Goal: Transaction & Acquisition: Purchase product/service

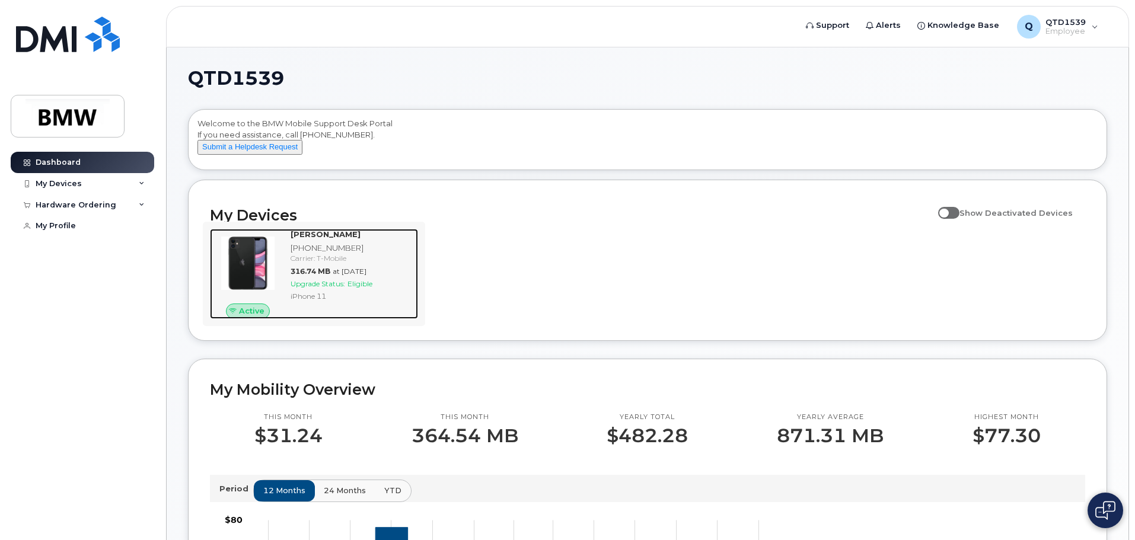
click at [366, 276] on span "at Aug 01, 2025" at bounding box center [350, 271] width 34 height 9
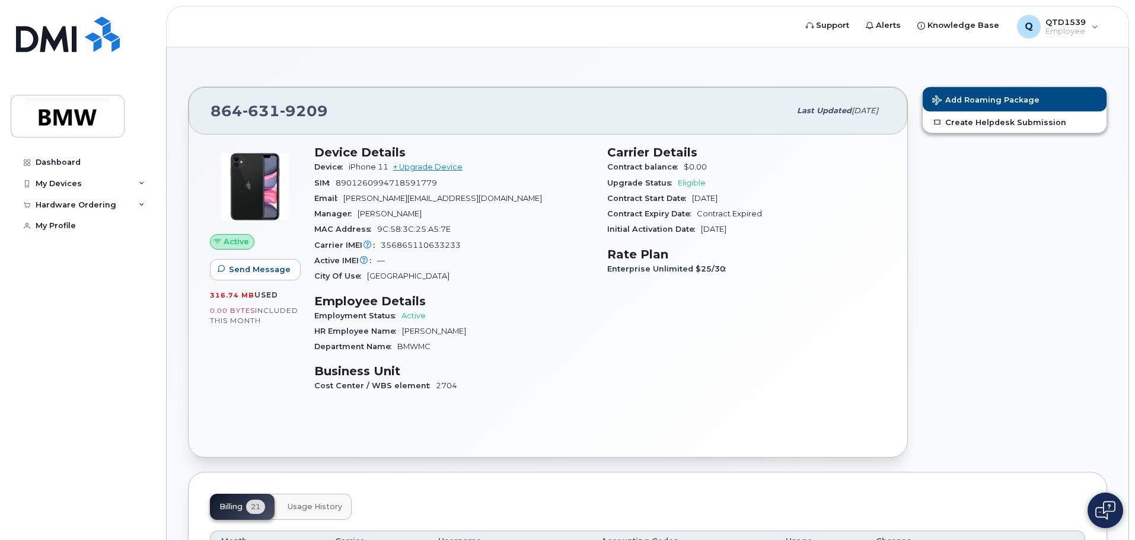
click at [990, 199] on div "Add Roaming Package Create Helpdesk Submission" at bounding box center [1014, 271] width 199 height 385
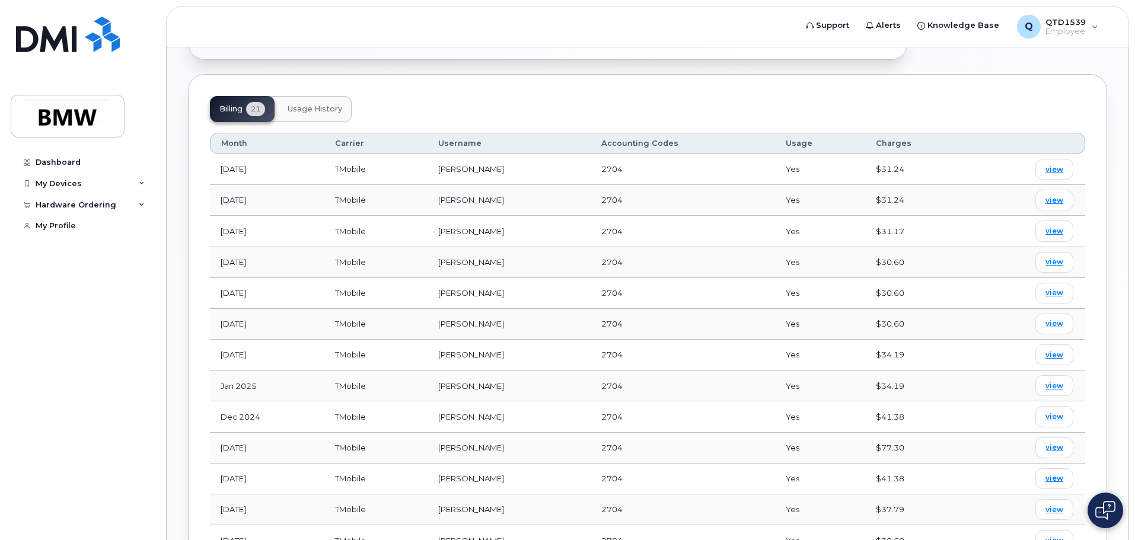
scroll to position [415, 0]
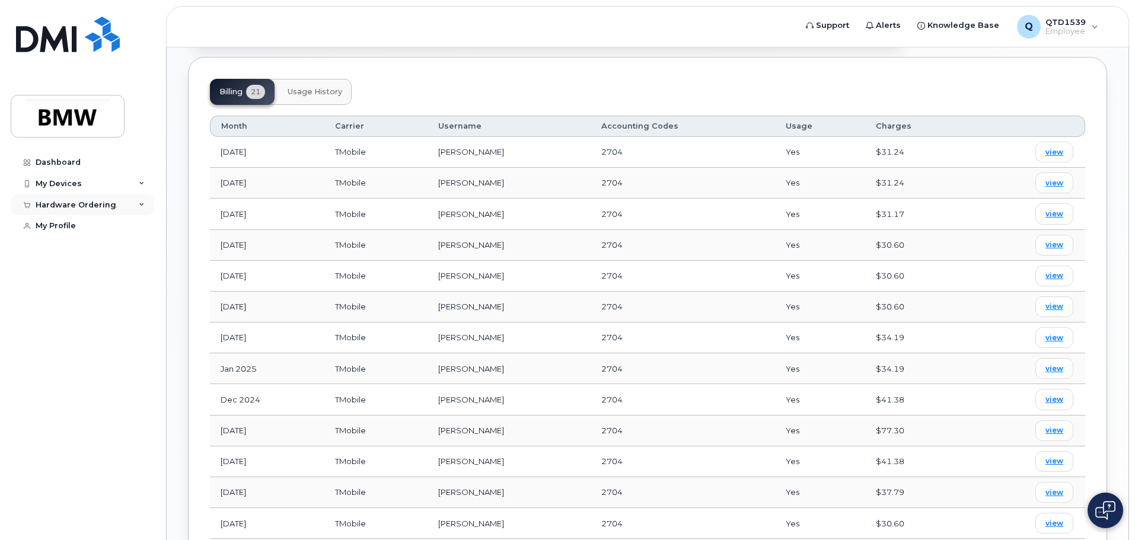
click at [95, 207] on div "Hardware Ordering" at bounding box center [76, 204] width 81 height 9
click at [101, 181] on div "My Devices" at bounding box center [82, 183] width 143 height 21
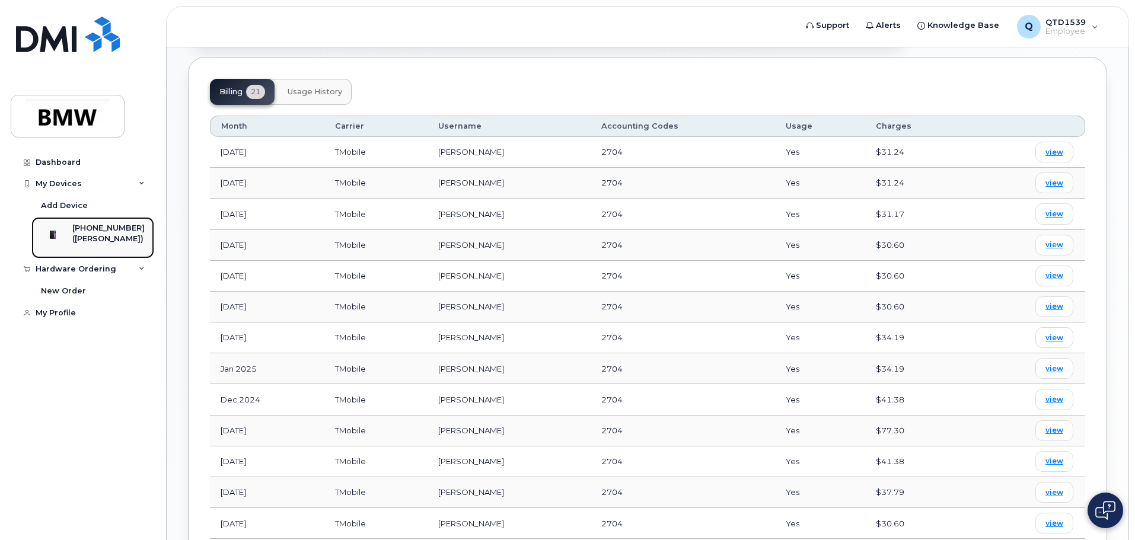
click at [95, 238] on div "([PERSON_NAME])" at bounding box center [108, 239] width 72 height 11
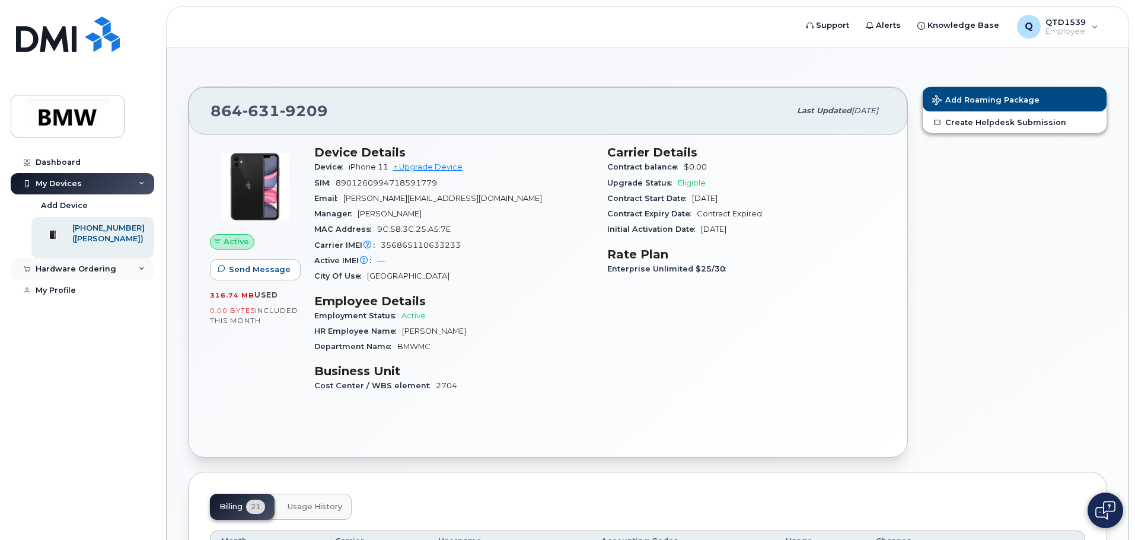
click at [123, 279] on div "Hardware Ordering" at bounding box center [82, 268] width 143 height 21
click at [59, 291] on link "New Order" at bounding box center [92, 291] width 123 height 23
click at [438, 167] on link "+ Upgrade Device" at bounding box center [427, 166] width 69 height 9
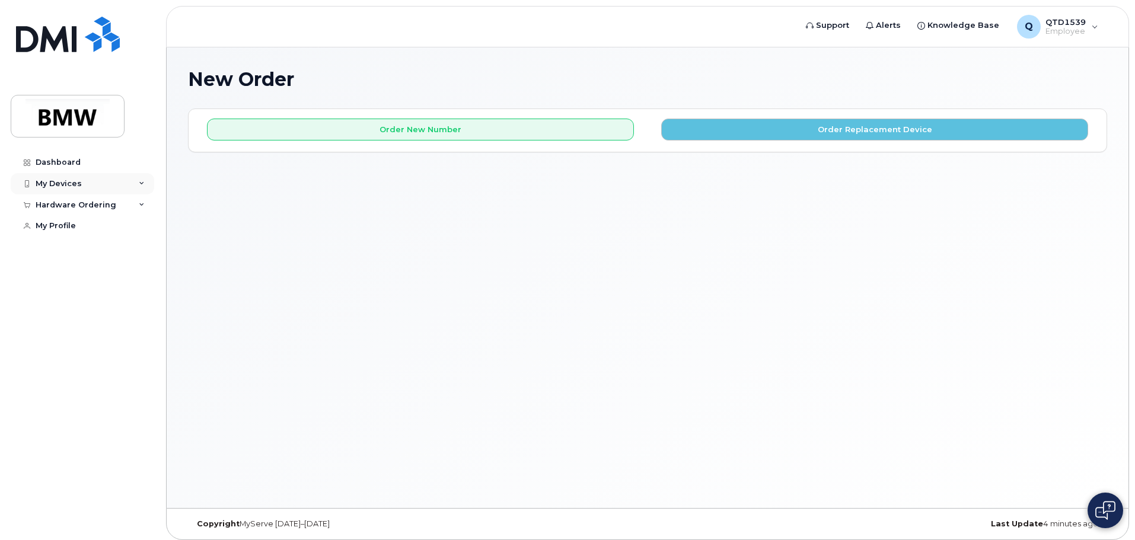
click at [72, 186] on div "My Devices" at bounding box center [59, 183] width 46 height 9
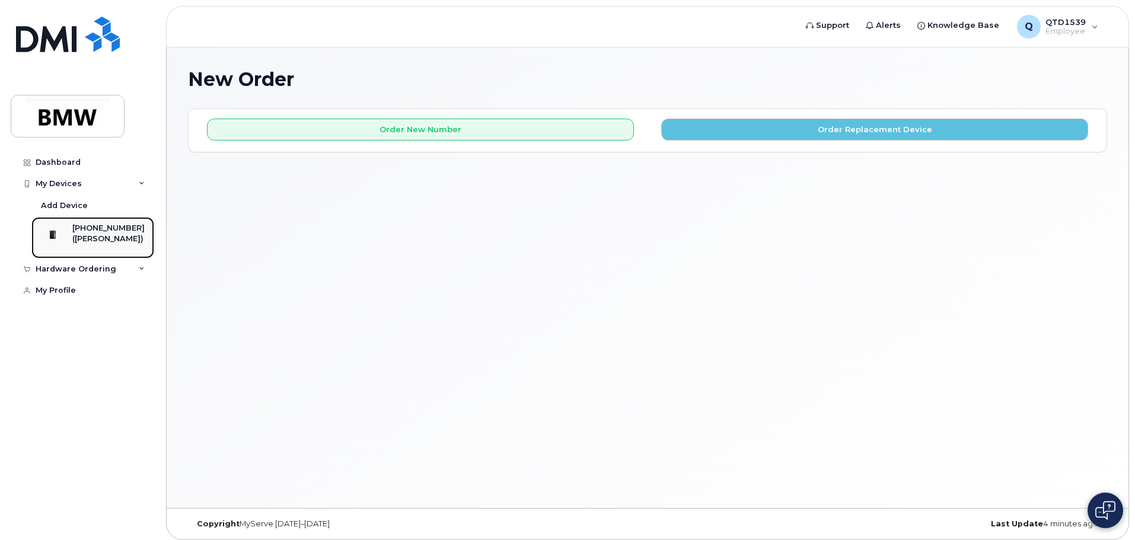
click at [87, 238] on div "([PERSON_NAME])" at bounding box center [108, 239] width 72 height 11
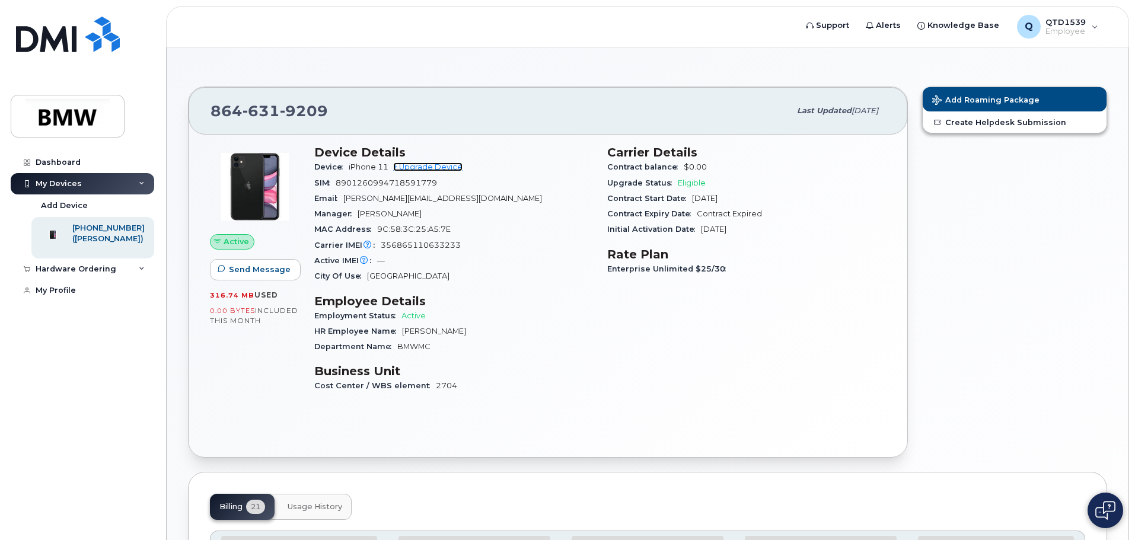
click at [448, 169] on link "+ Upgrade Device" at bounding box center [427, 166] width 69 height 9
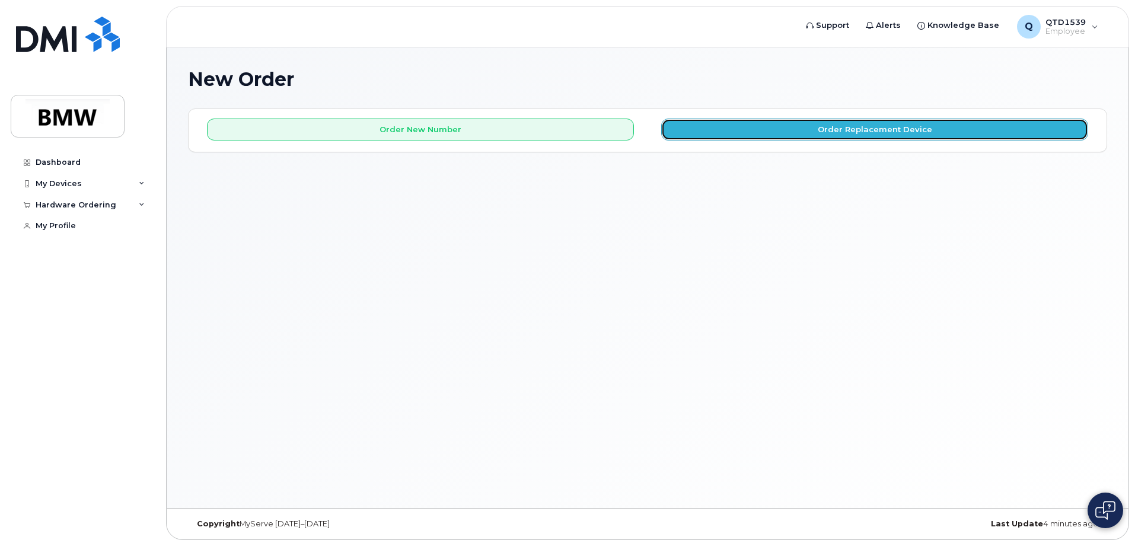
click at [819, 122] on button "Order Replacement Device" at bounding box center [874, 130] width 427 height 22
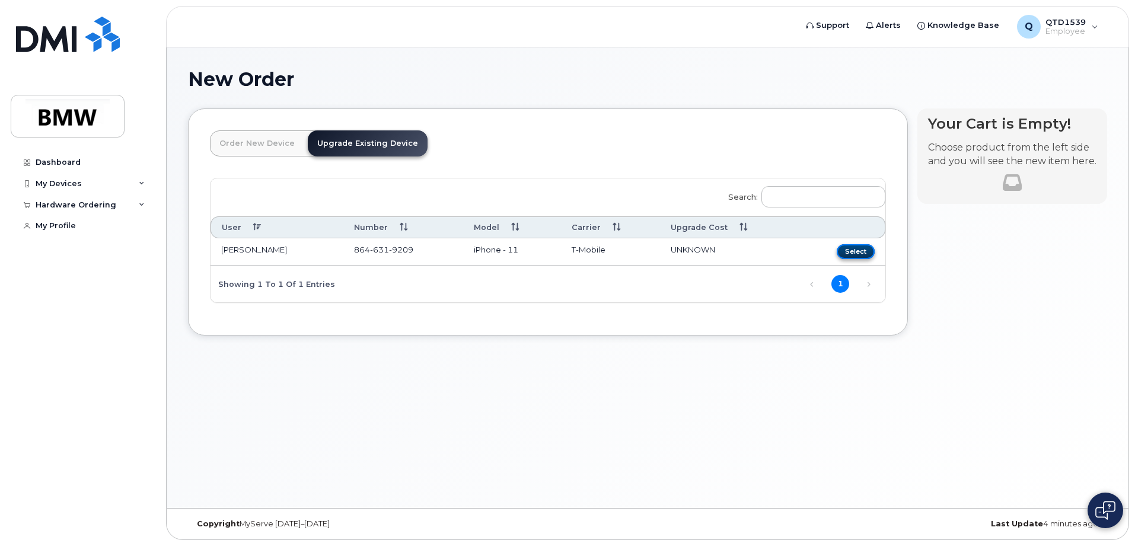
click at [861, 252] on button "Select" at bounding box center [855, 251] width 38 height 15
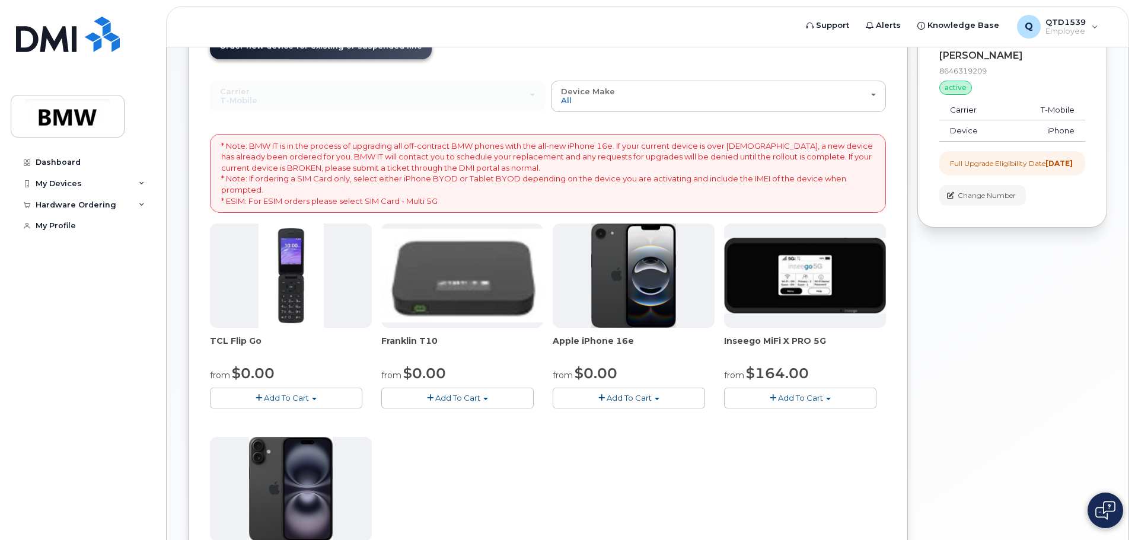
scroll to position [119, 0]
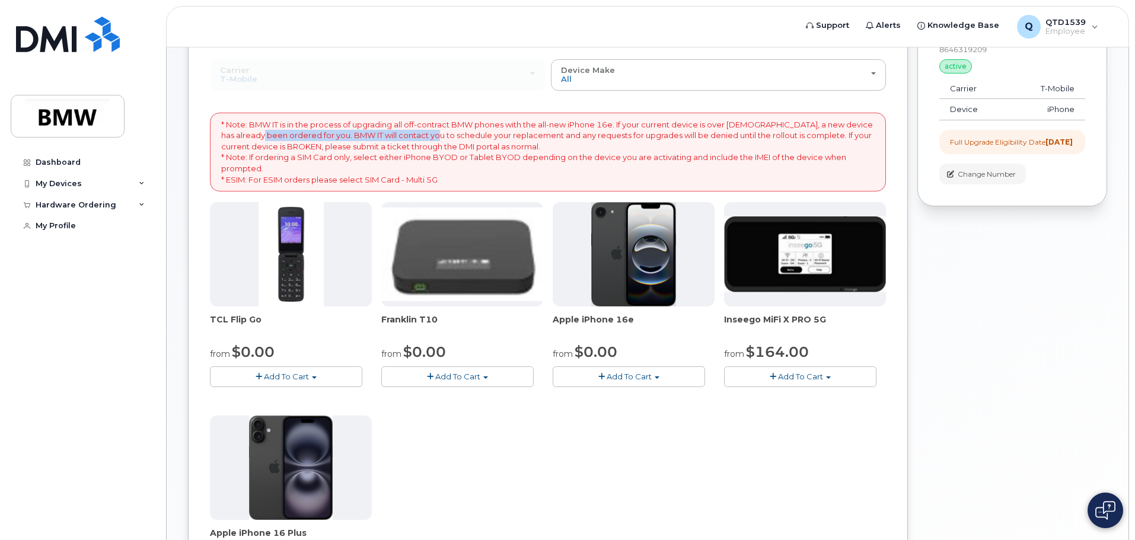
drag, startPoint x: 251, startPoint y: 137, endPoint x: 419, endPoint y: 140, distance: 168.4
click at [419, 140] on p "* Note: BMW IT is in the process of upgrading all off-contract BMW phones with …" at bounding box center [547, 152] width 653 height 66
drag, startPoint x: 332, startPoint y: 134, endPoint x: 598, endPoint y: 135, distance: 265.6
click at [595, 135] on p "* Note: BMW IT is in the process of upgrading all off-contract BMW phones with …" at bounding box center [547, 152] width 653 height 66
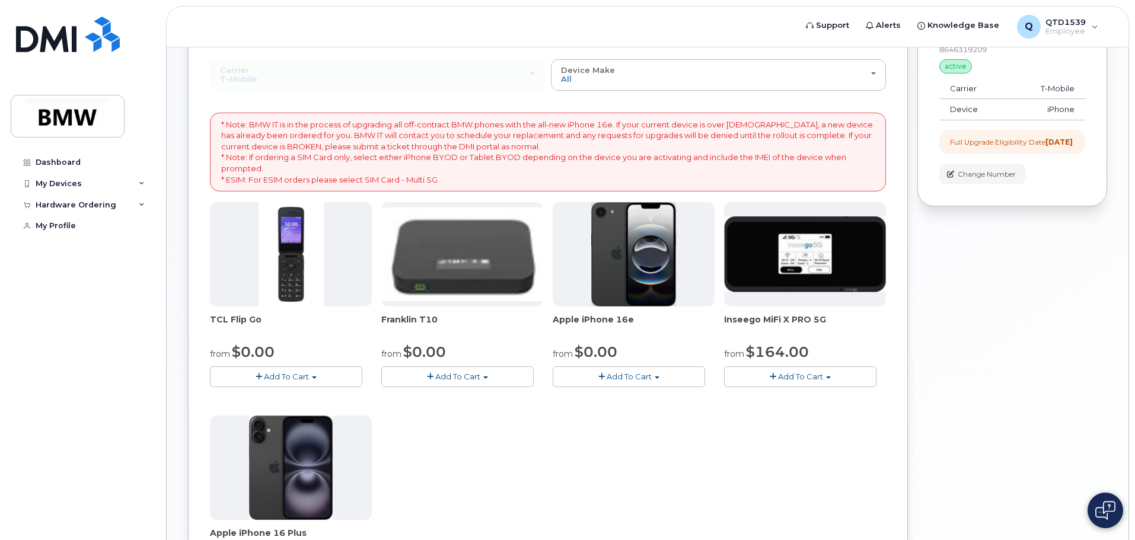
click at [598, 135] on p "* Note: BMW IT is in the process of upgrading all off-contract BMW phones with …" at bounding box center [547, 152] width 653 height 66
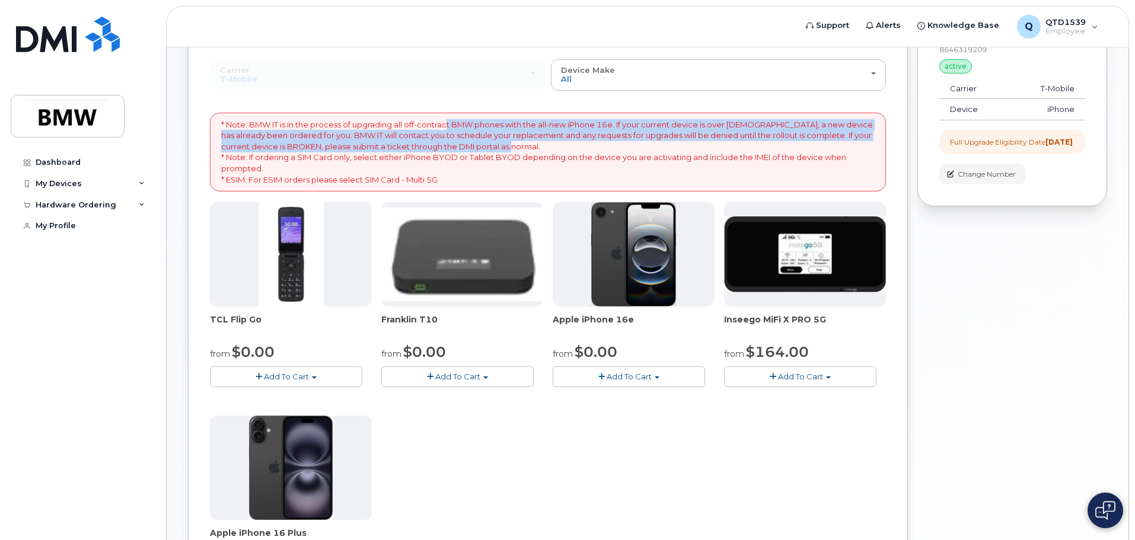
drag, startPoint x: 448, startPoint y: 130, endPoint x: 758, endPoint y: 147, distance: 310.5
click at [758, 147] on p "* Note: BMW IT is in the process of upgrading all off-contract BMW phones with …" at bounding box center [547, 152] width 653 height 66
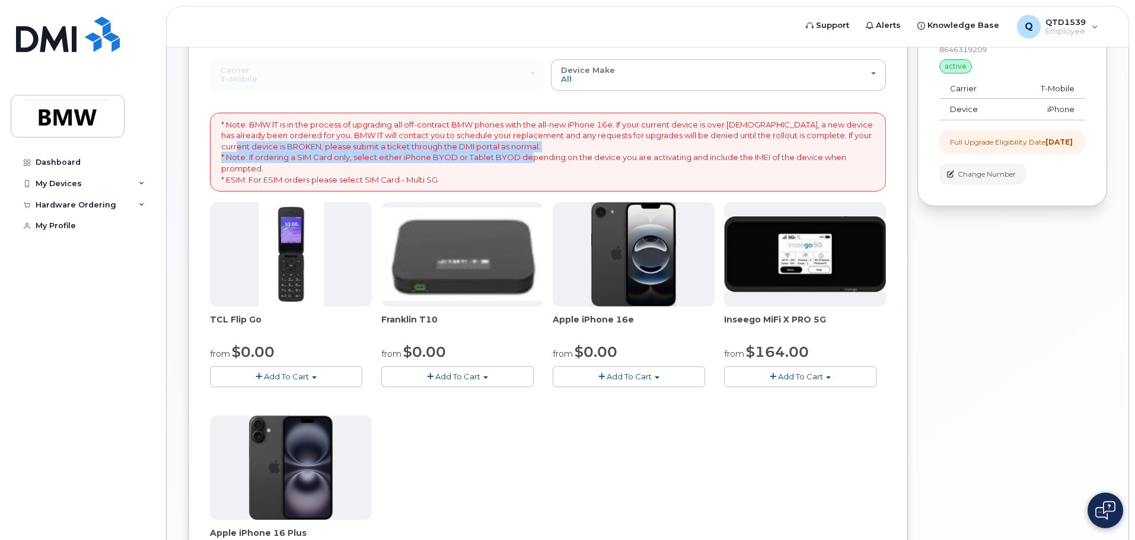
drag, startPoint x: 365, startPoint y: 146, endPoint x: 534, endPoint y: 157, distance: 169.3
click at [531, 157] on p "* Note: BMW IT is in the process of upgrading all off-contract BMW phones with …" at bounding box center [547, 152] width 653 height 66
click at [534, 157] on p "* Note: BMW IT is in the process of upgrading all off-contract BMW phones with …" at bounding box center [547, 152] width 653 height 66
drag, startPoint x: 234, startPoint y: 153, endPoint x: 649, endPoint y: 158, distance: 414.4
click at [647, 158] on p "* Note: BMW IT is in the process of upgrading all off-contract BMW phones with …" at bounding box center [547, 152] width 653 height 66
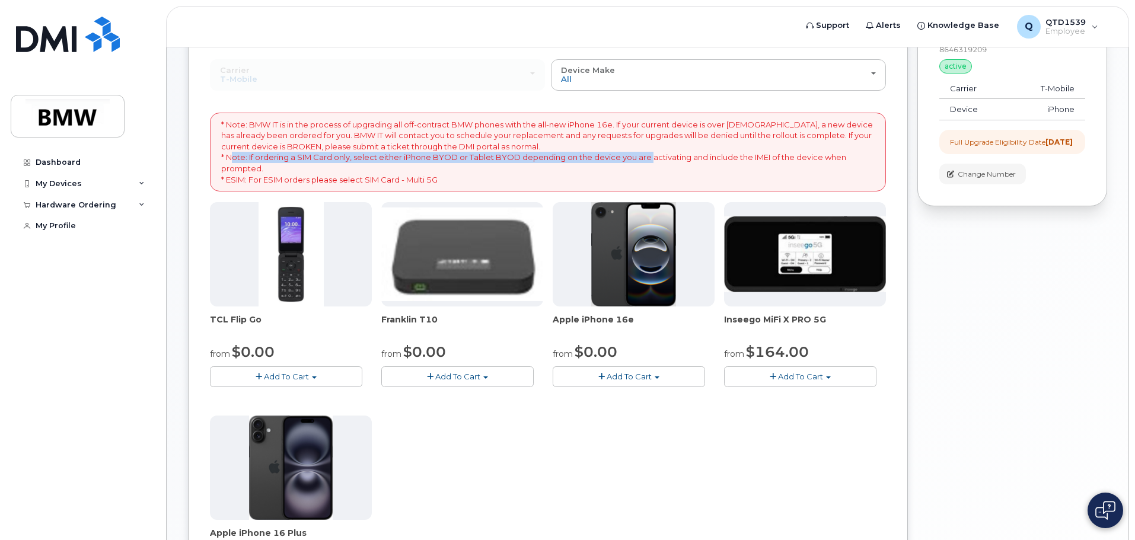
click at [649, 158] on p "* Note: BMW IT is in the process of upgrading all off-contract BMW phones with …" at bounding box center [547, 152] width 653 height 66
drag, startPoint x: 389, startPoint y: 155, endPoint x: 677, endPoint y: 170, distance: 288.5
click at [673, 170] on p "* Note: BMW IT is in the process of upgrading all off-contract BMW phones with …" at bounding box center [547, 152] width 653 height 66
click at [678, 170] on p "* Note: BMW IT is in the process of upgrading all off-contract BMW phones with …" at bounding box center [547, 152] width 653 height 66
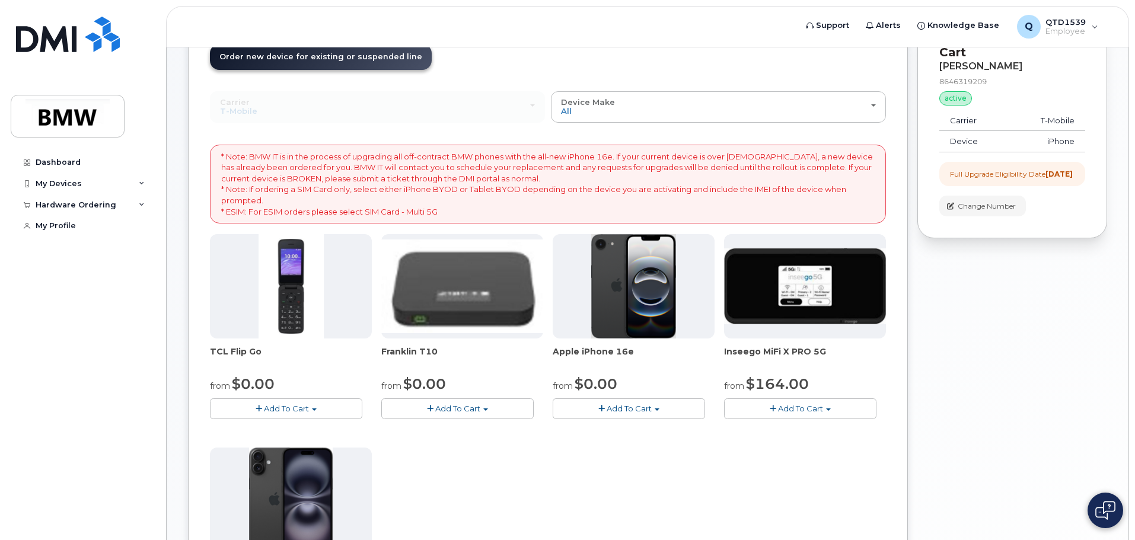
scroll to position [0, 0]
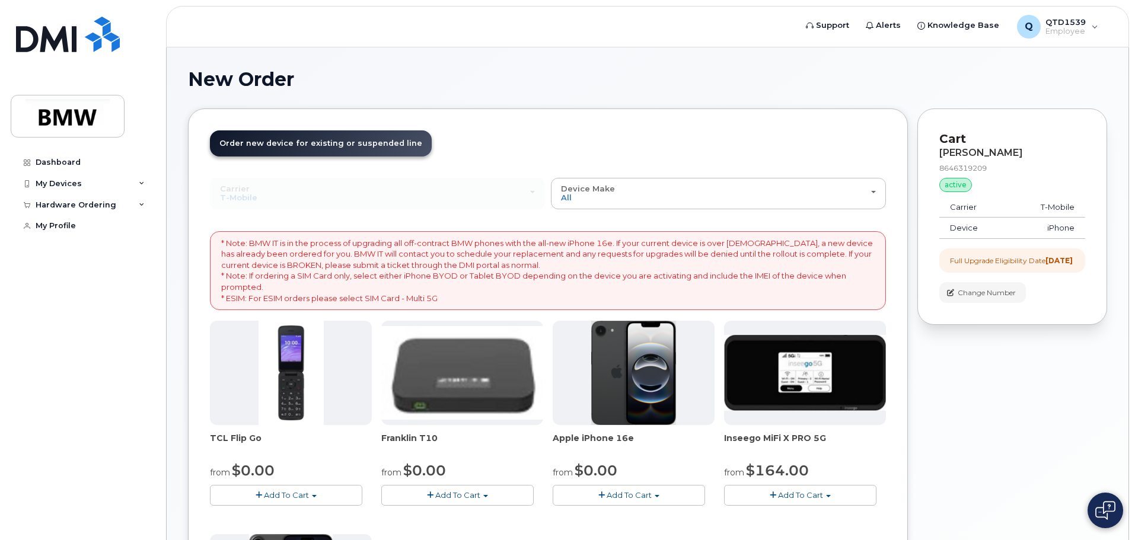
drag, startPoint x: 953, startPoint y: 257, endPoint x: 1106, endPoint y: 267, distance: 153.2
click at [1102, 267] on div "Cart Benjamin Puetter 8646319209 active suspended Carrier T-Mobile Device iPhon…" at bounding box center [1012, 216] width 190 height 216
click at [1106, 267] on div "Cart Benjamin Puetter 8646319209 active suspended Carrier T-Mobile Device iPhon…" at bounding box center [1012, 216] width 190 height 216
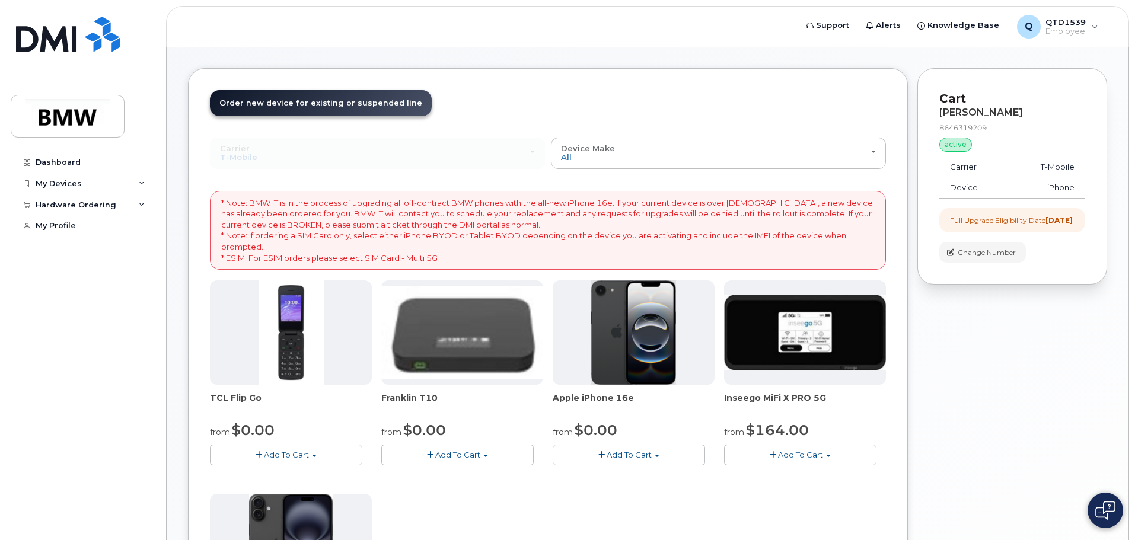
scroll to position [59, 0]
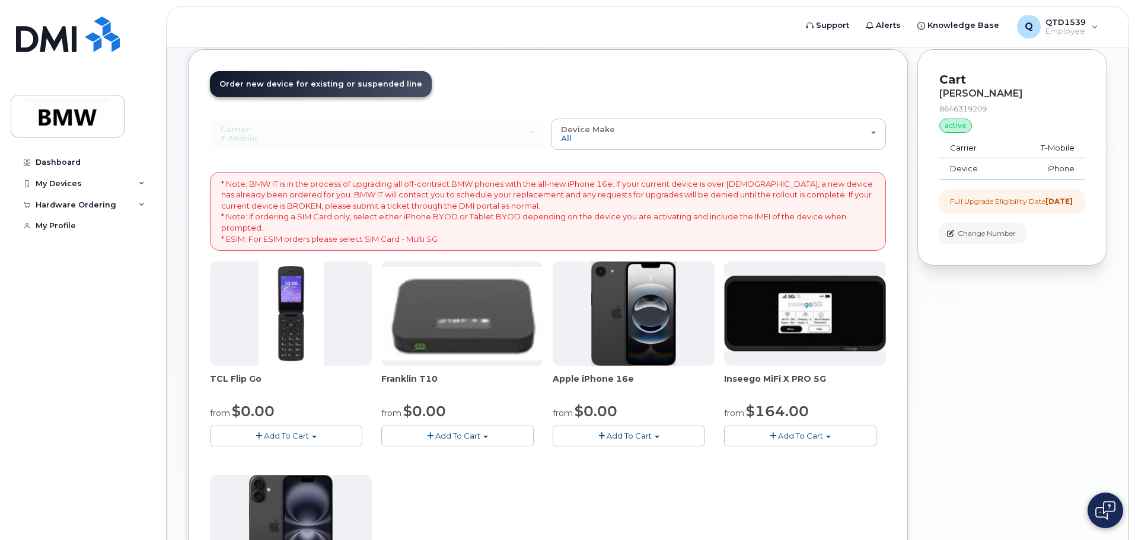
click at [621, 429] on button "Add To Cart" at bounding box center [629, 436] width 152 height 21
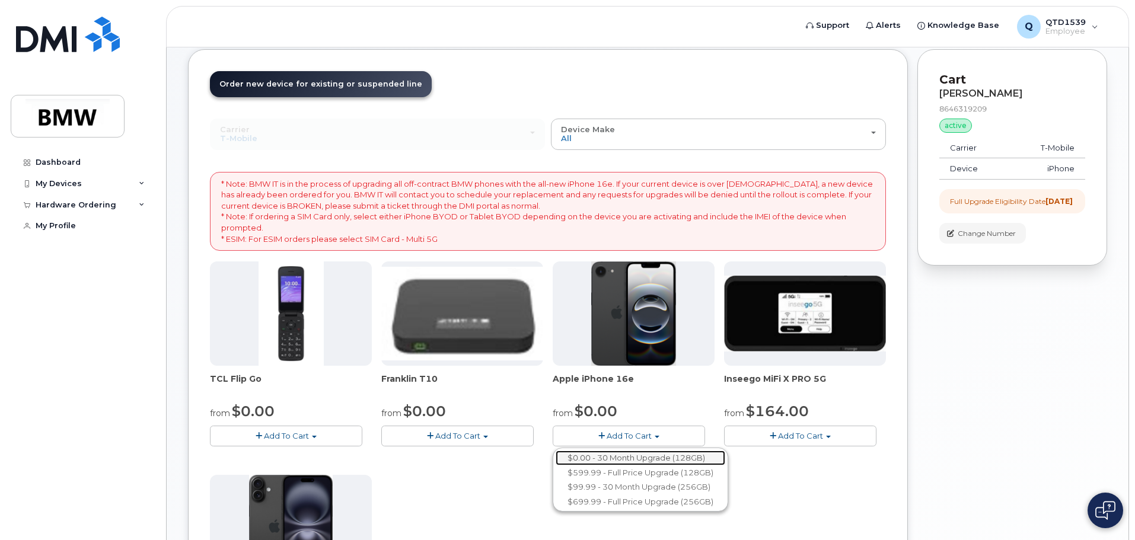
click at [664, 458] on link "$0.00 - 30 Month Upgrade (128GB)" at bounding box center [640, 458] width 170 height 15
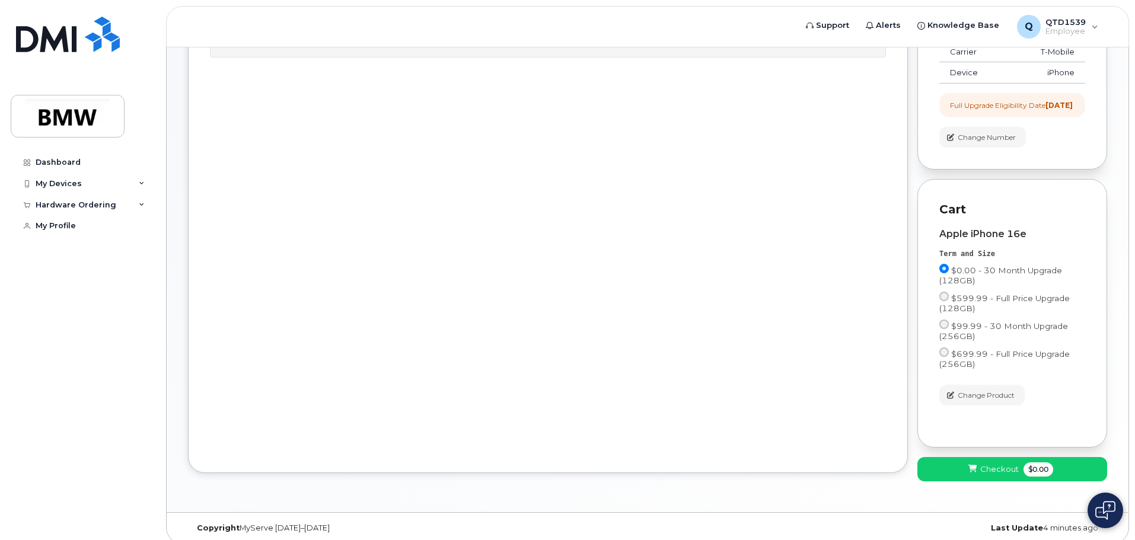
scroll to position [175, 0]
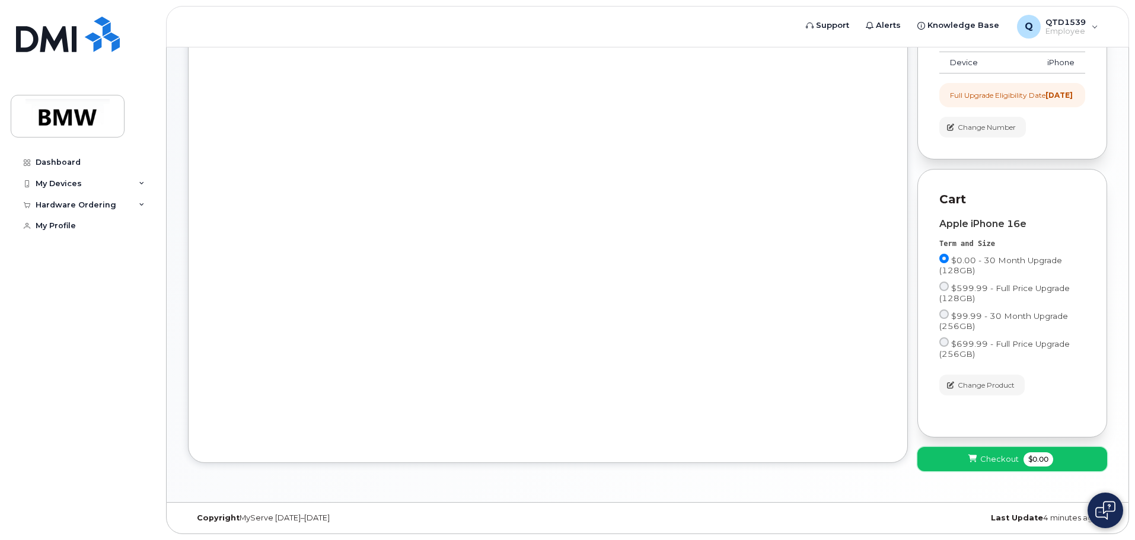
click at [1024, 464] on span "$0.00" at bounding box center [1038, 459] width 30 height 14
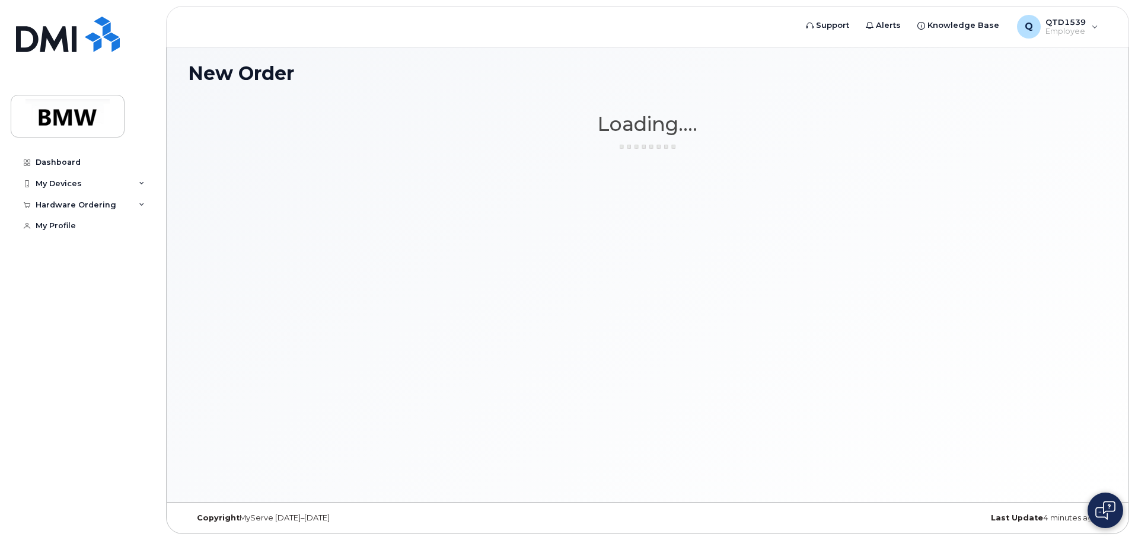
scroll to position [6, 0]
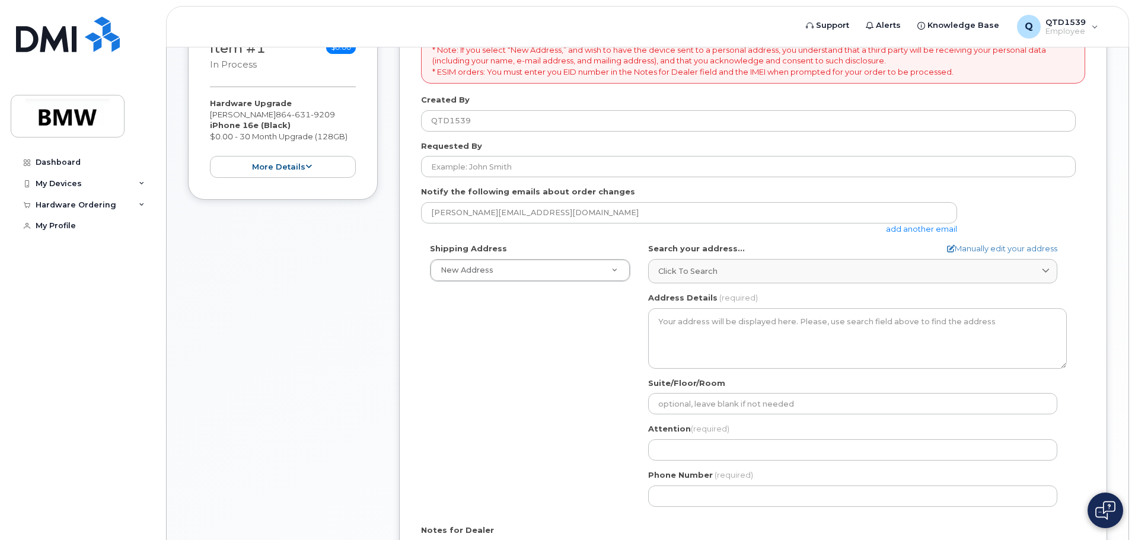
scroll to position [178, 0]
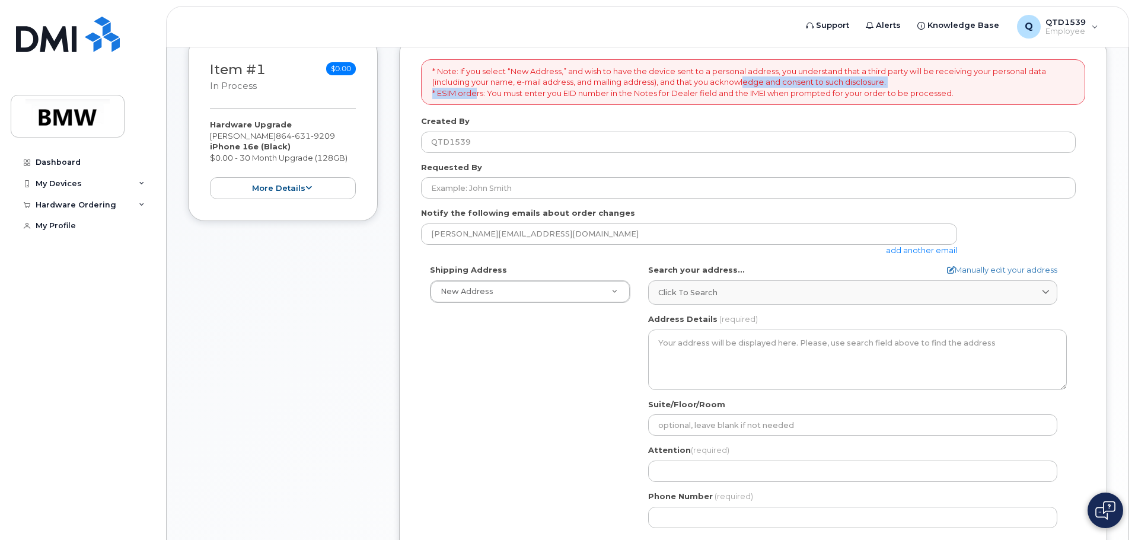
drag, startPoint x: 498, startPoint y: 91, endPoint x: 783, endPoint y: 82, distance: 284.7
click at [768, 82] on p "* Note: If you select “New Address,” and wish to have the device sent to a pers…" at bounding box center [752, 82] width 641 height 33
click at [806, 82] on p "* Note: If you select “New Address,” and wish to have the device sent to a pers…" at bounding box center [752, 82] width 641 height 33
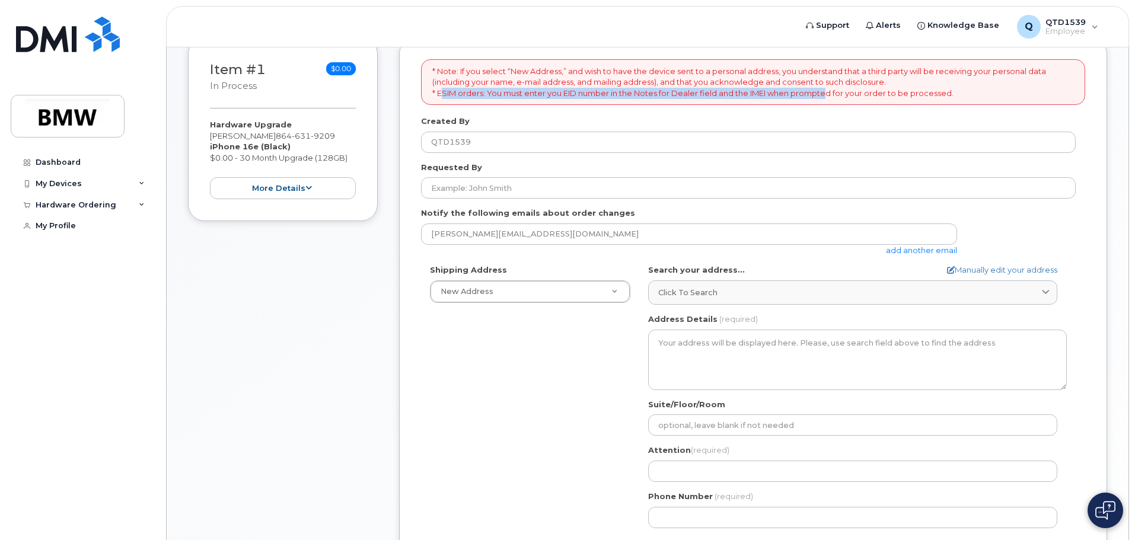
drag, startPoint x: 442, startPoint y: 91, endPoint x: 850, endPoint y: 91, distance: 407.9
click at [847, 91] on p "* Note: If you select “New Address,” and wish to have the device sent to a pers…" at bounding box center [752, 82] width 641 height 33
click at [851, 91] on p "* Note: If you select “New Address,” and wish to have the device sent to a pers…" at bounding box center [752, 82] width 641 height 33
drag, startPoint x: 536, startPoint y: 88, endPoint x: 902, endPoint y: 90, distance: 365.8
click at [901, 90] on p "* Note: If you select “New Address,” and wish to have the device sent to a pers…" at bounding box center [752, 82] width 641 height 33
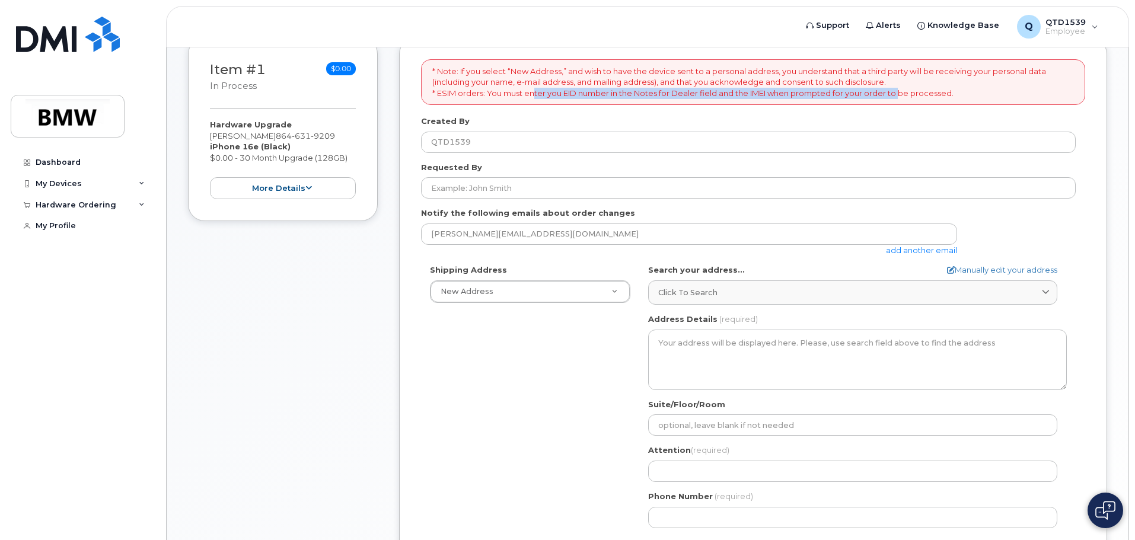
click at [902, 90] on p "* Note: If you select “New Address,” and wish to have the device sent to a pers…" at bounding box center [752, 82] width 641 height 33
drag, startPoint x: 590, startPoint y: 89, endPoint x: 901, endPoint y: 95, distance: 310.7
click at [898, 95] on p "* Note: If you select “New Address,” and wish to have the device sent to a pers…" at bounding box center [752, 82] width 641 height 33
click at [902, 95] on p "* Note: If you select “New Address,” and wish to have the device sent to a pers…" at bounding box center [752, 82] width 641 height 33
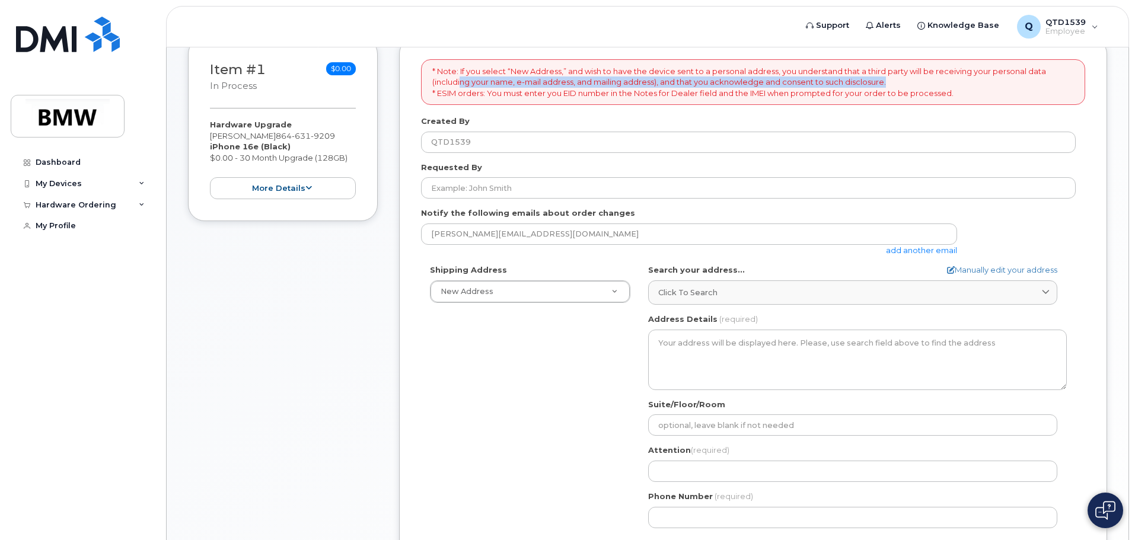
drag, startPoint x: 522, startPoint y: 80, endPoint x: 892, endPoint y: 83, distance: 370.5
click at [892, 83] on p "* Note: If you select “New Address,” and wish to have the device sent to a pers…" at bounding box center [752, 82] width 641 height 33
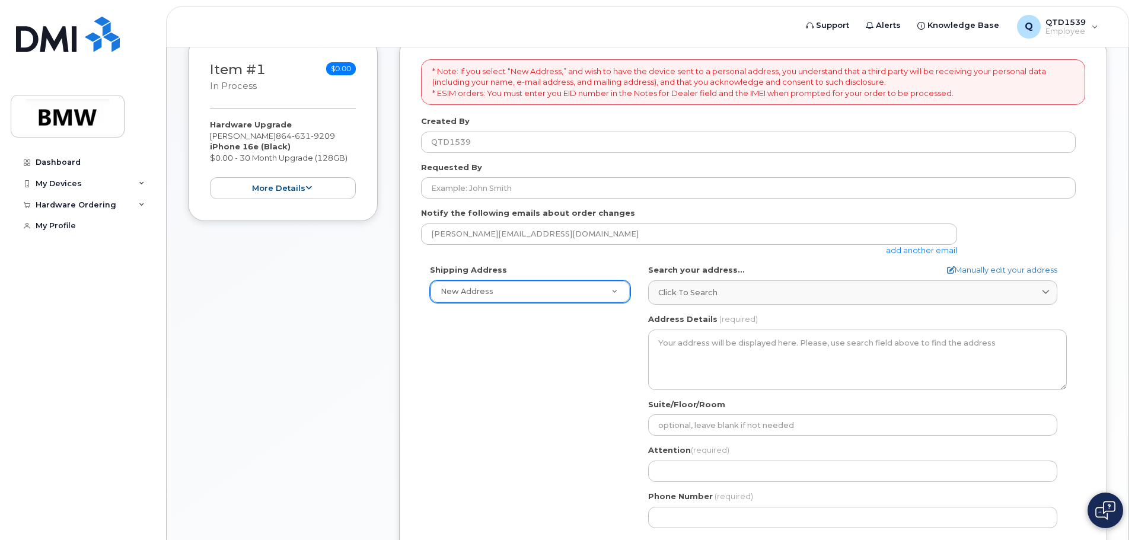
drag, startPoint x: 564, startPoint y: 287, endPoint x: 560, endPoint y: 295, distance: 8.8
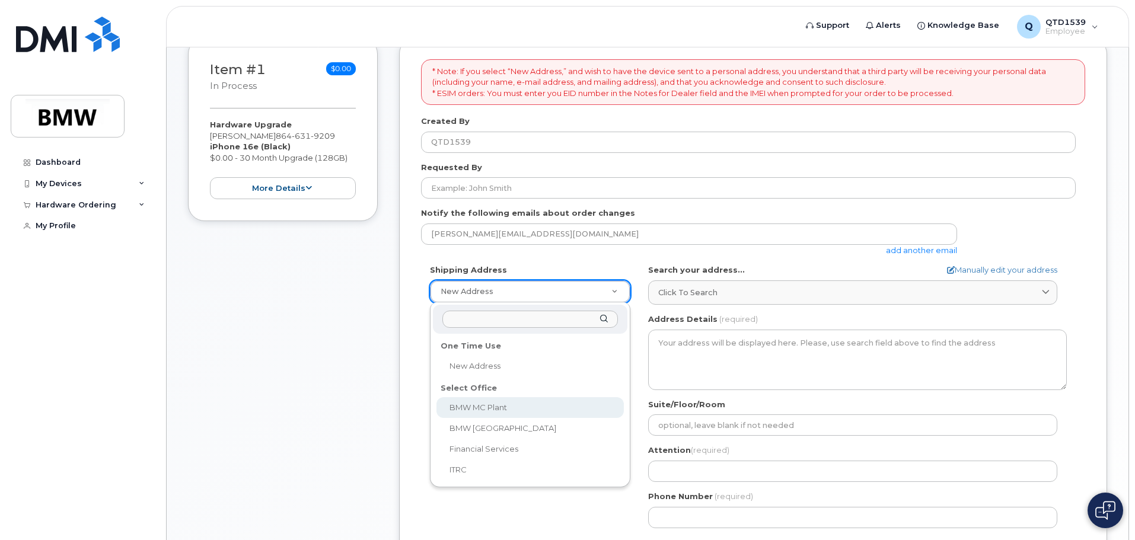
select select
type textarea "1400 Highway 101 S GREER SC 29651-6731 UNITED STATES Greer South Carolina 29651…"
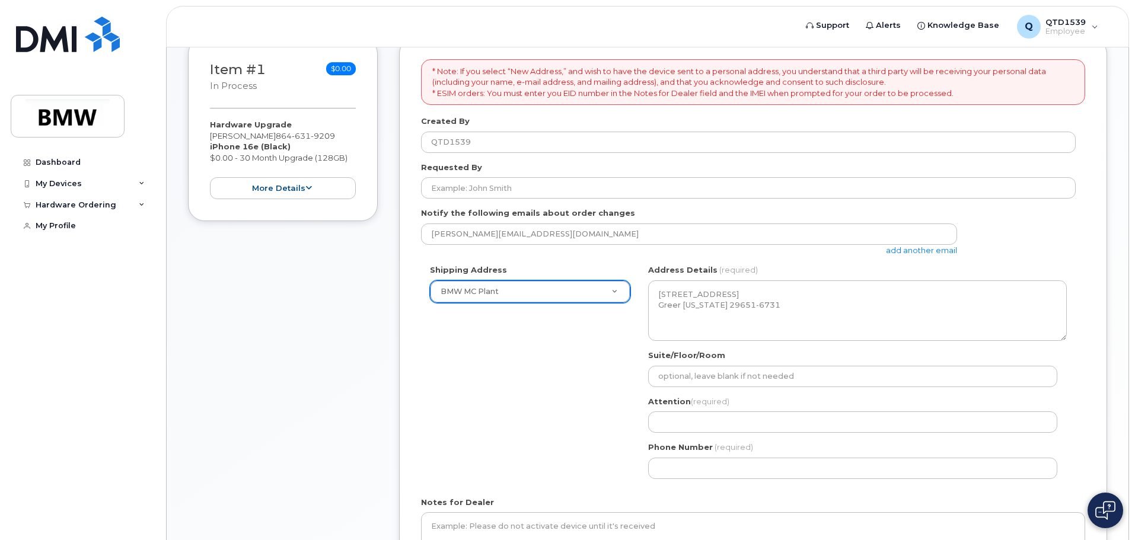
click at [527, 365] on div "Shipping Address BMW MC Plant New Address BMW MC Plant BMW North America Financ…" at bounding box center [748, 375] width 654 height 223
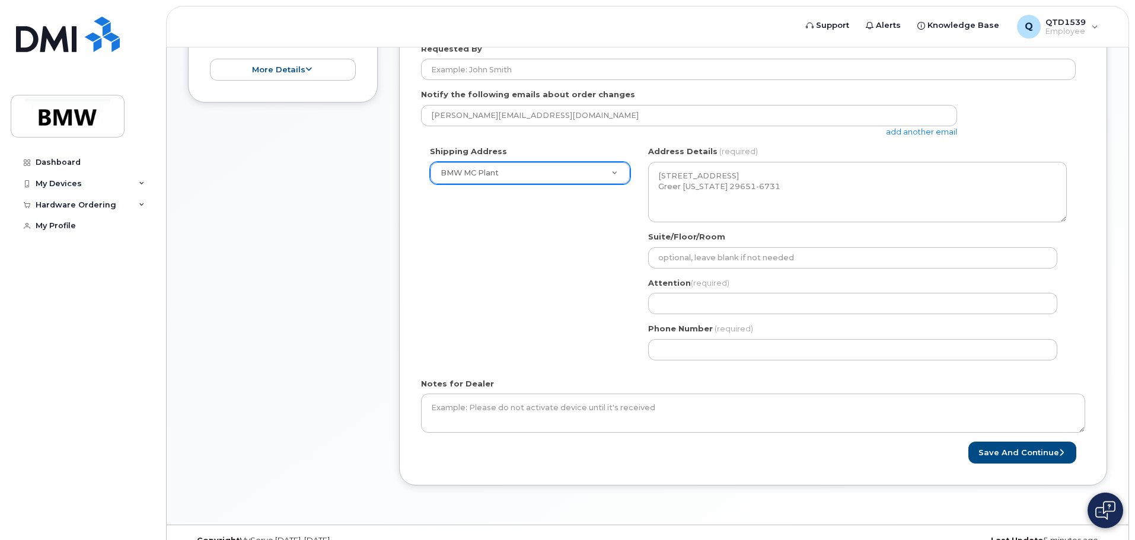
scroll to position [319, 0]
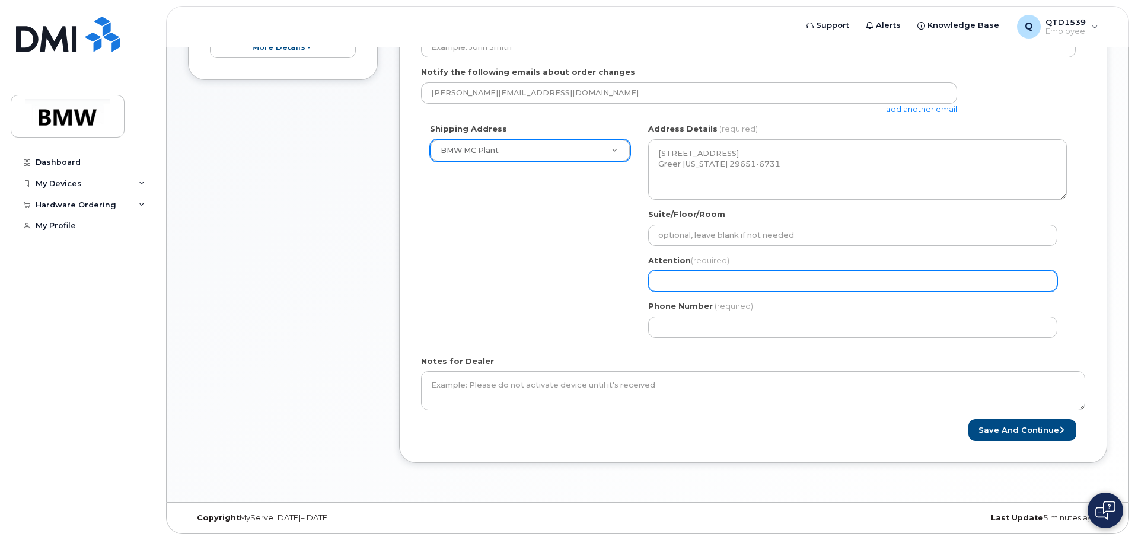
drag, startPoint x: 730, startPoint y: 273, endPoint x: 702, endPoint y: 272, distance: 27.3
click at [730, 273] on input "Attention (required)" at bounding box center [852, 280] width 409 height 21
type input "[PERSON_NAME]"
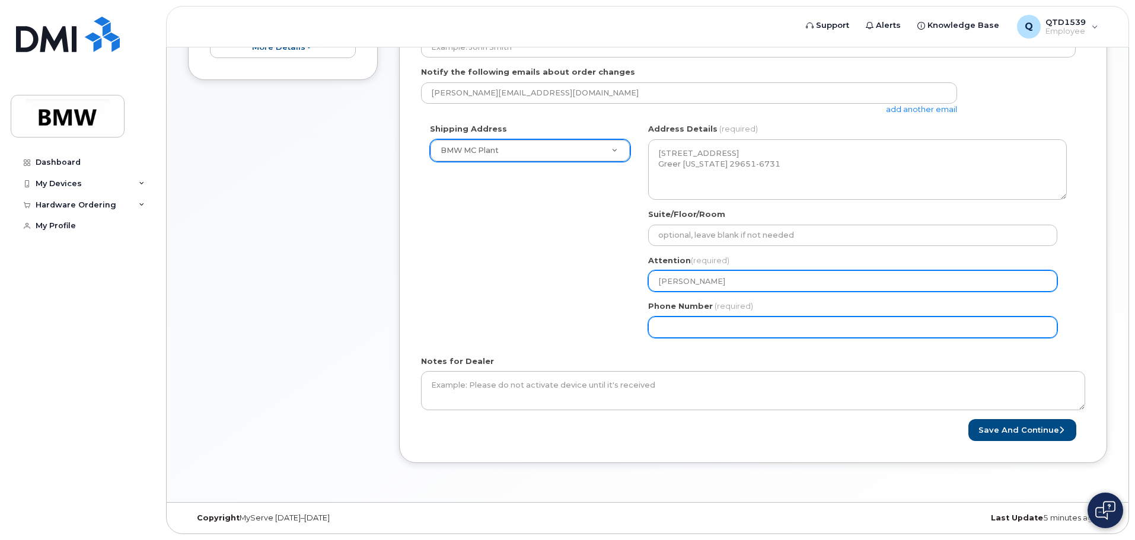
type input "8643546823"
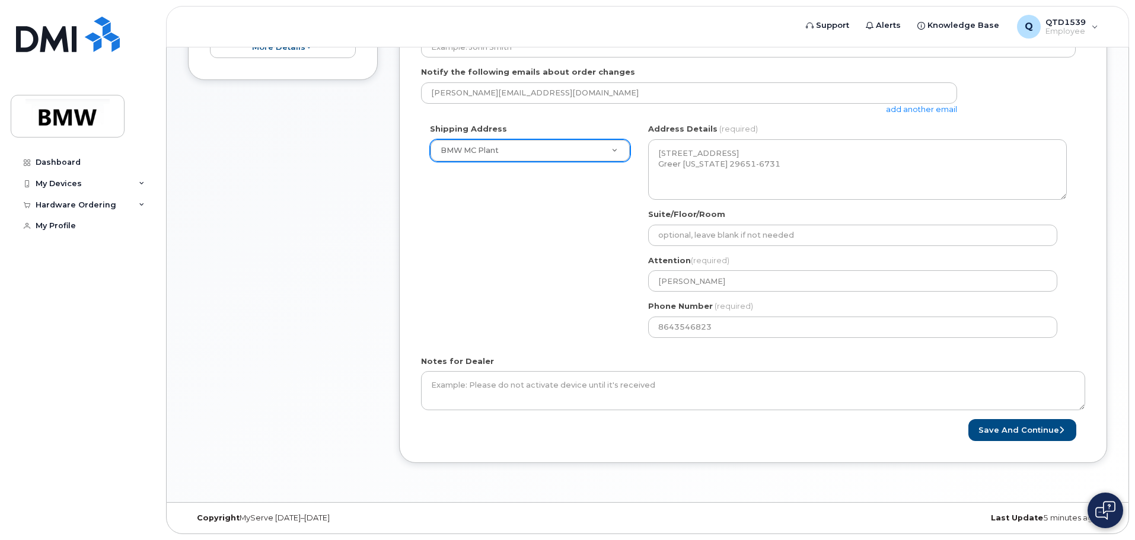
click at [518, 264] on div "Shipping Address BMW MC Plant New Address BMW MC Plant BMW North America Financ…" at bounding box center [748, 234] width 654 height 223
click at [556, 285] on div "Shipping Address BMW MC Plant New Address BMW MC Plant BMW North America Financ…" at bounding box center [748, 234] width 654 height 223
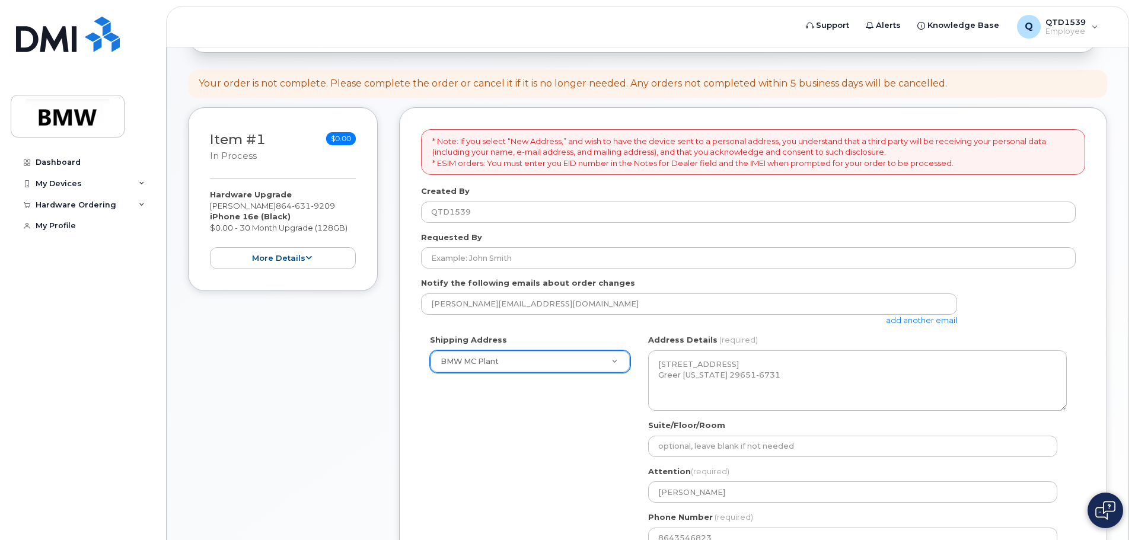
scroll to position [82, 0]
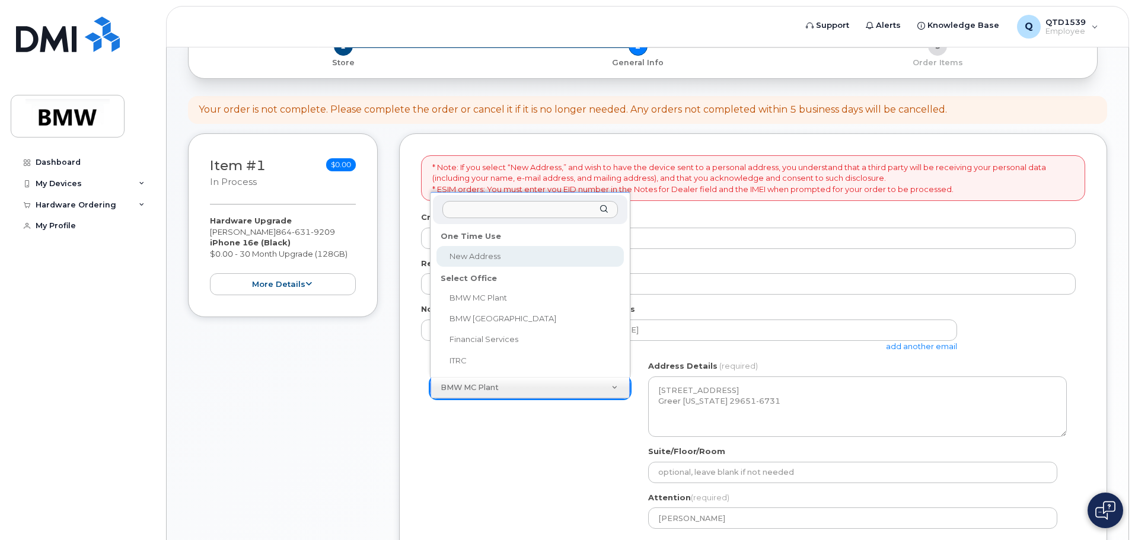
select select
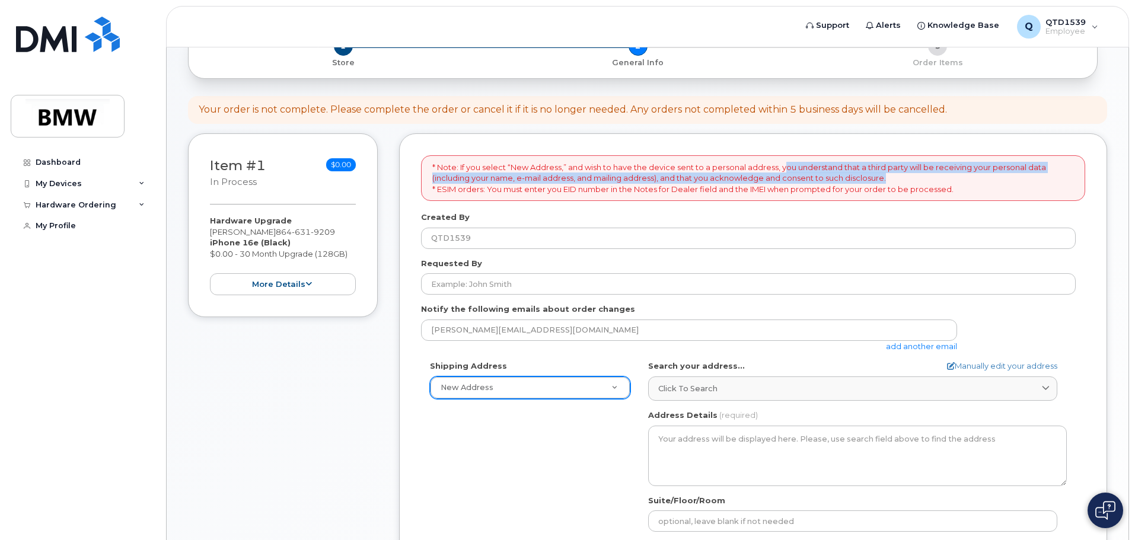
drag, startPoint x: 783, startPoint y: 163, endPoint x: 1006, endPoint y: 175, distance: 223.2
click at [1006, 175] on p "* Note: If you select “New Address,” and wish to have the device sent to a pers…" at bounding box center [752, 178] width 641 height 33
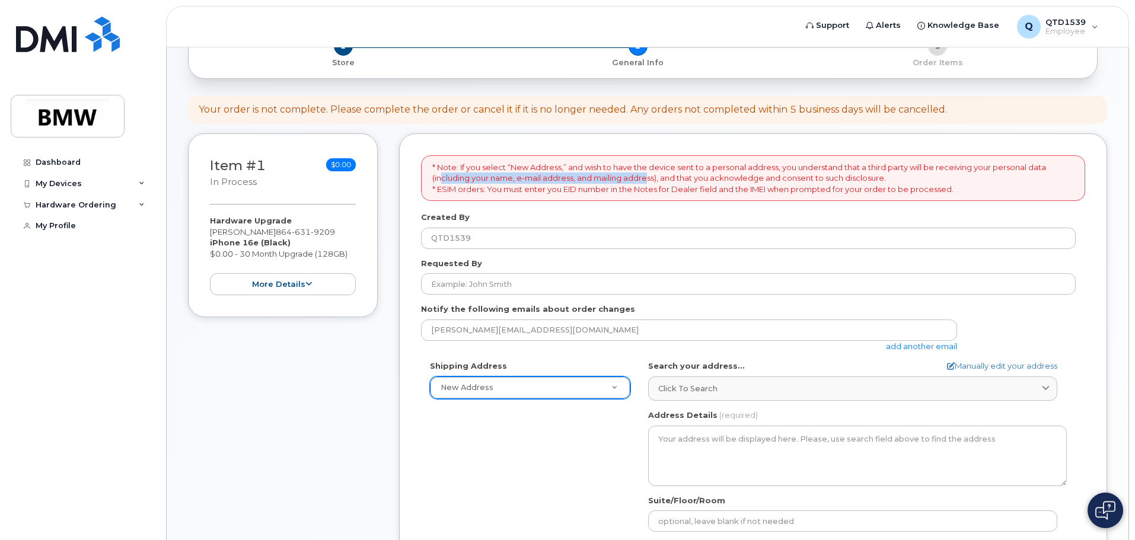
drag, startPoint x: 442, startPoint y: 177, endPoint x: 654, endPoint y: 180, distance: 211.7
click at [654, 180] on p "* Note: If you select “New Address,” and wish to have the device sent to a pers…" at bounding box center [752, 178] width 641 height 33
drag, startPoint x: 550, startPoint y: 175, endPoint x: 751, endPoint y: 183, distance: 201.7
click at [751, 183] on p "* Note: If you select “New Address,” and wish to have the device sent to a pers…" at bounding box center [752, 178] width 641 height 33
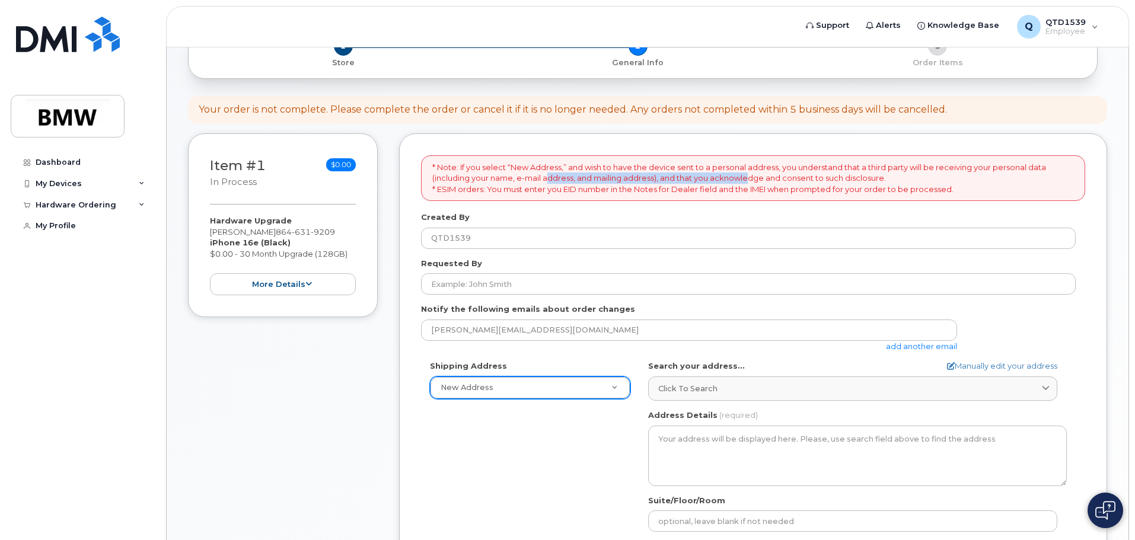
click at [751, 183] on p "* Note: If you select “New Address,” and wish to have the device sent to a pers…" at bounding box center [752, 178] width 641 height 33
drag, startPoint x: 661, startPoint y: 180, endPoint x: 806, endPoint y: 181, distance: 145.2
click at [806, 181] on p "* Note: If you select “New Address,” and wish to have the device sent to a pers…" at bounding box center [752, 178] width 641 height 33
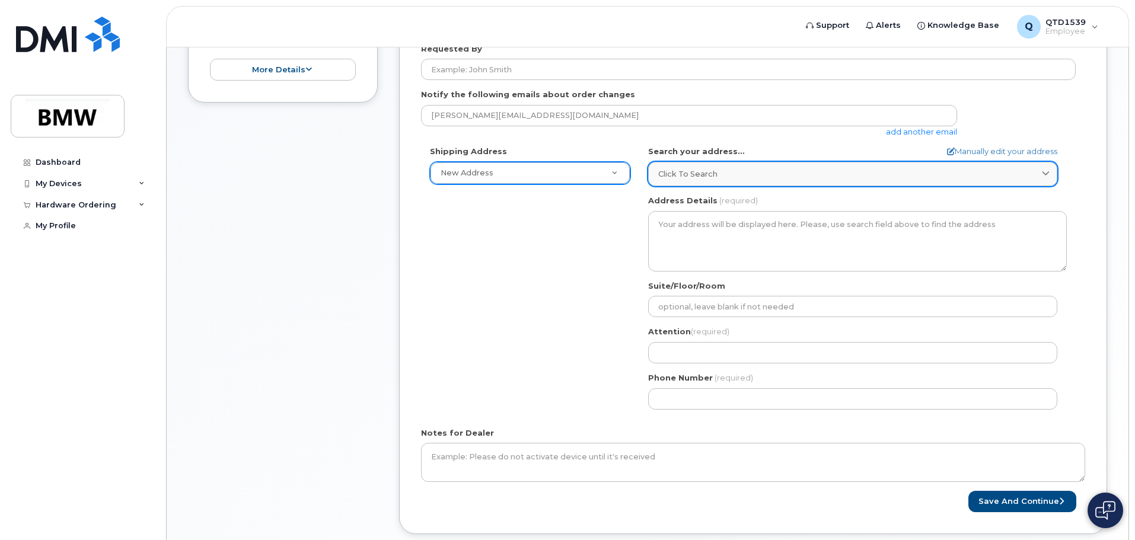
scroll to position [260, 0]
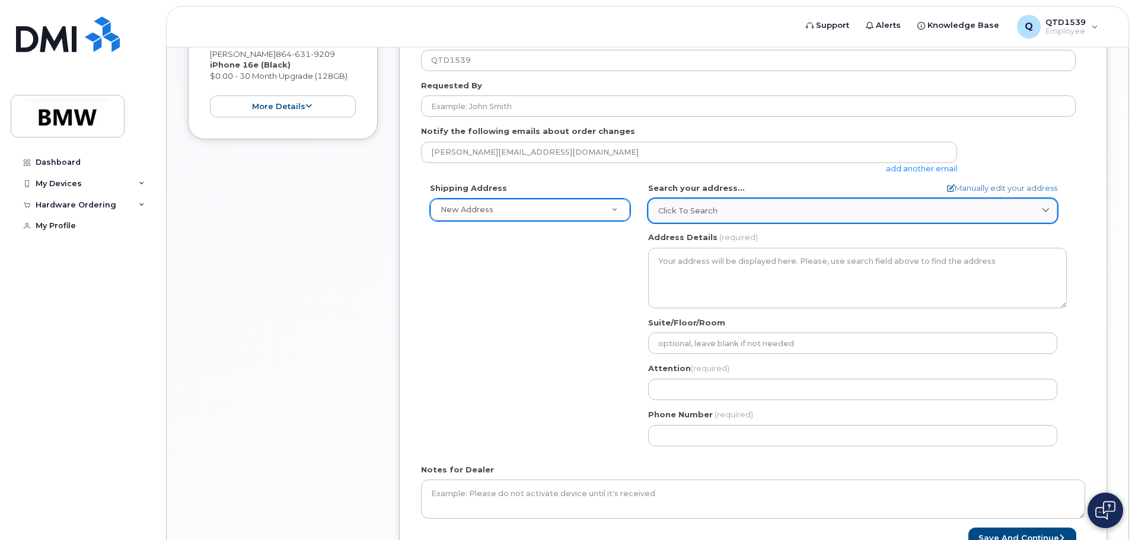
click at [740, 207] on div "Click to search" at bounding box center [852, 210] width 389 height 11
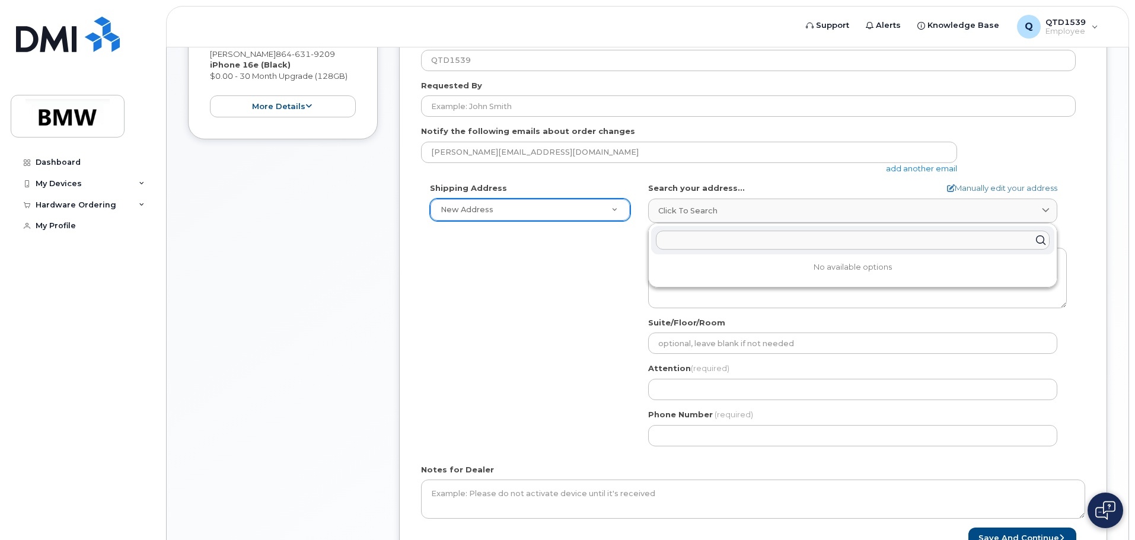
click at [731, 242] on input "text" at bounding box center [853, 240] width 394 height 19
click at [570, 285] on div "Shipping Address New Address New Address BMW MC Plant BMW North America Financi…" at bounding box center [748, 319] width 654 height 272
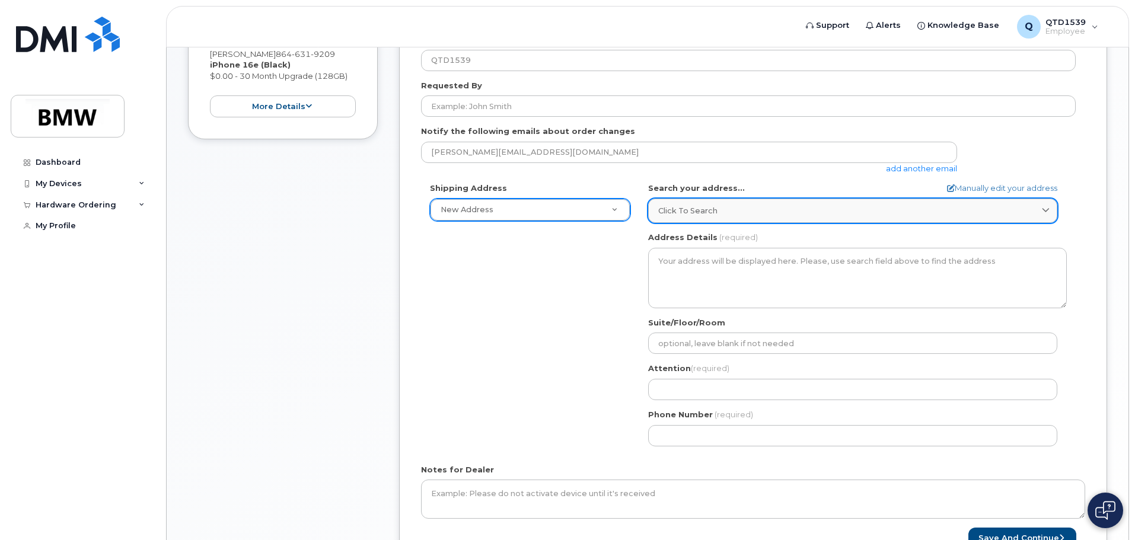
click at [711, 202] on link "Click to search" at bounding box center [852, 211] width 409 height 24
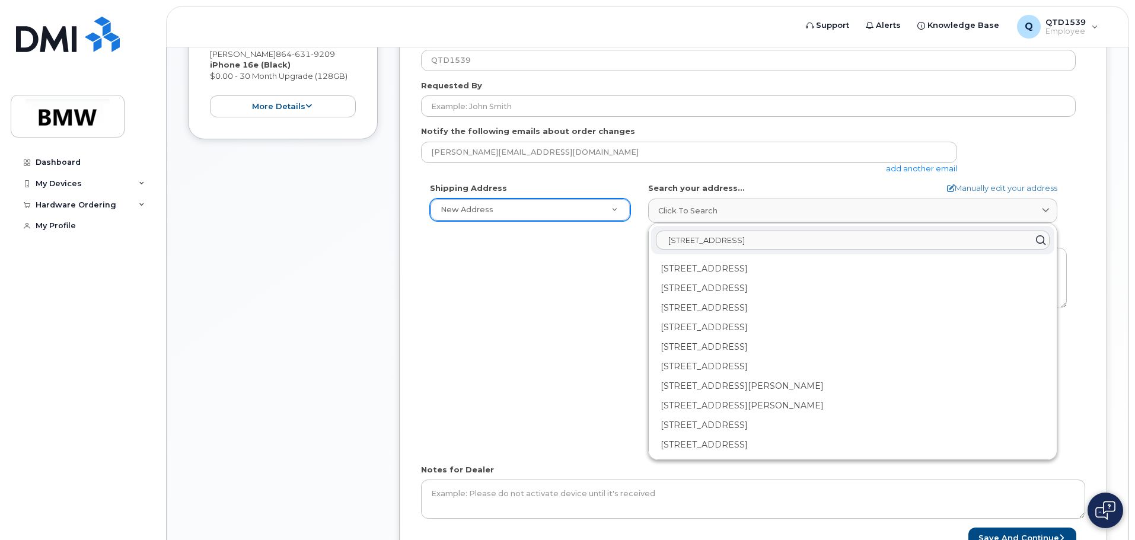
type input "703 Dahlia Ct greenville"
click at [1088, 240] on div "* Note: If you select “New Address,” and wish to have the device sent to a pers…" at bounding box center [753, 264] width 708 height 616
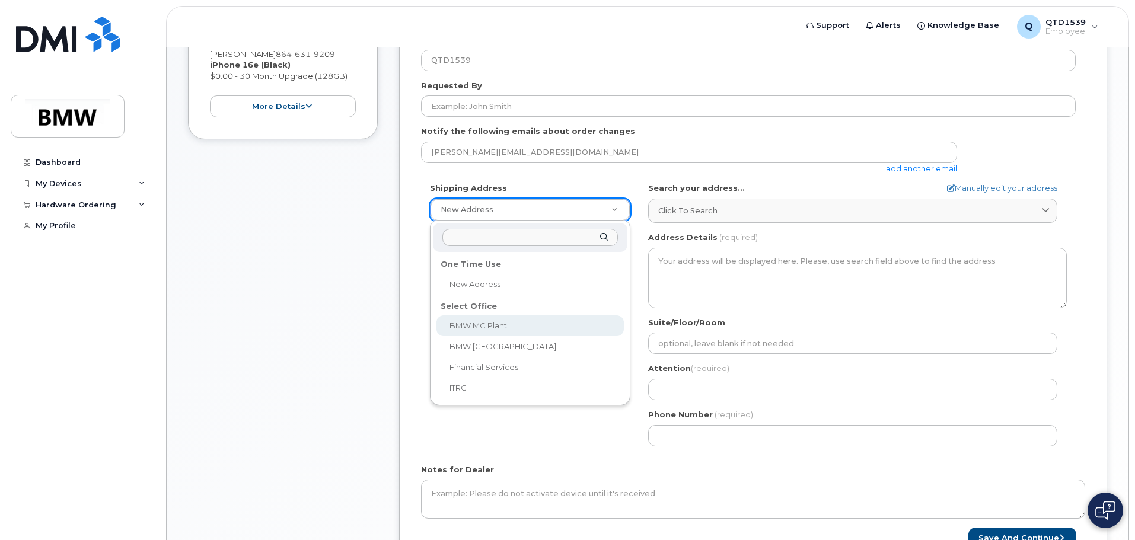
select select
type textarea "1400 Highway 101 S GREER SC 29651-6731 UNITED STATES Greer South Carolina 29651…"
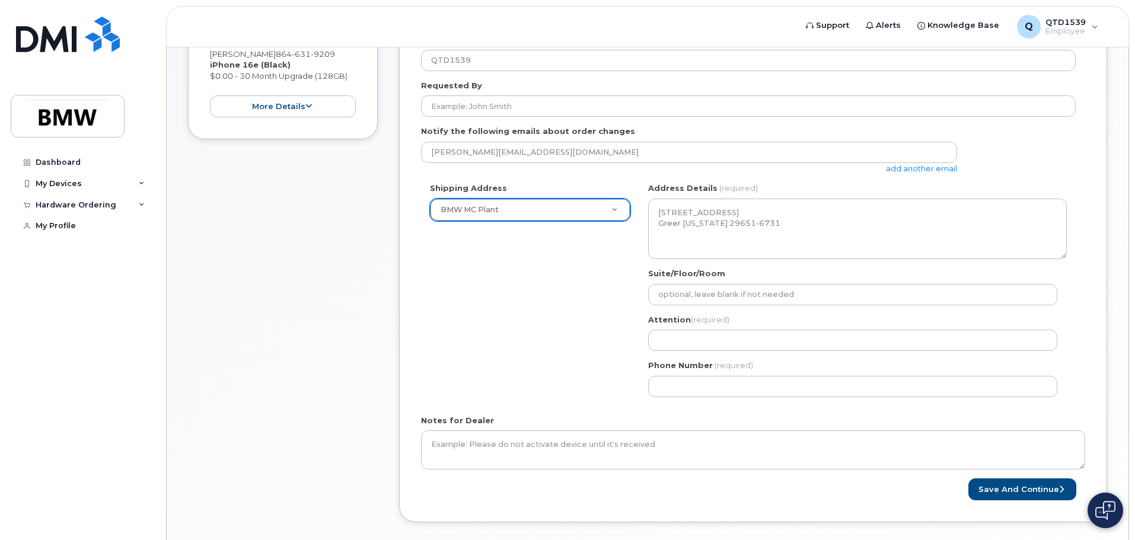
click at [570, 347] on div "Shipping Address BMW MC Plant New Address BMW MC Plant BMW North America Financ…" at bounding box center [748, 294] width 654 height 223
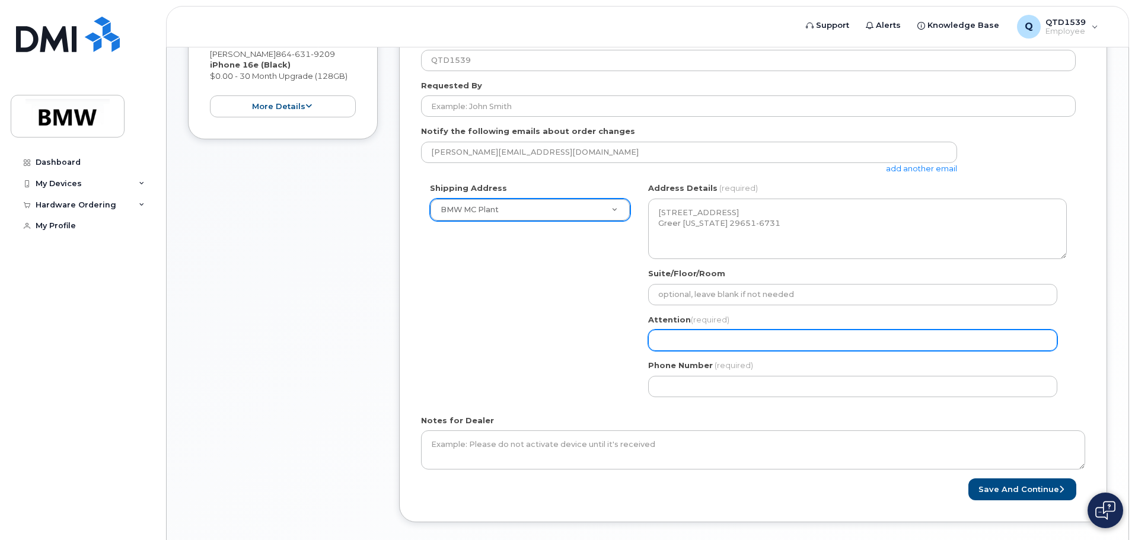
click at [713, 337] on input "Attention (required)" at bounding box center [852, 340] width 409 height 21
type input "[PERSON_NAME]"
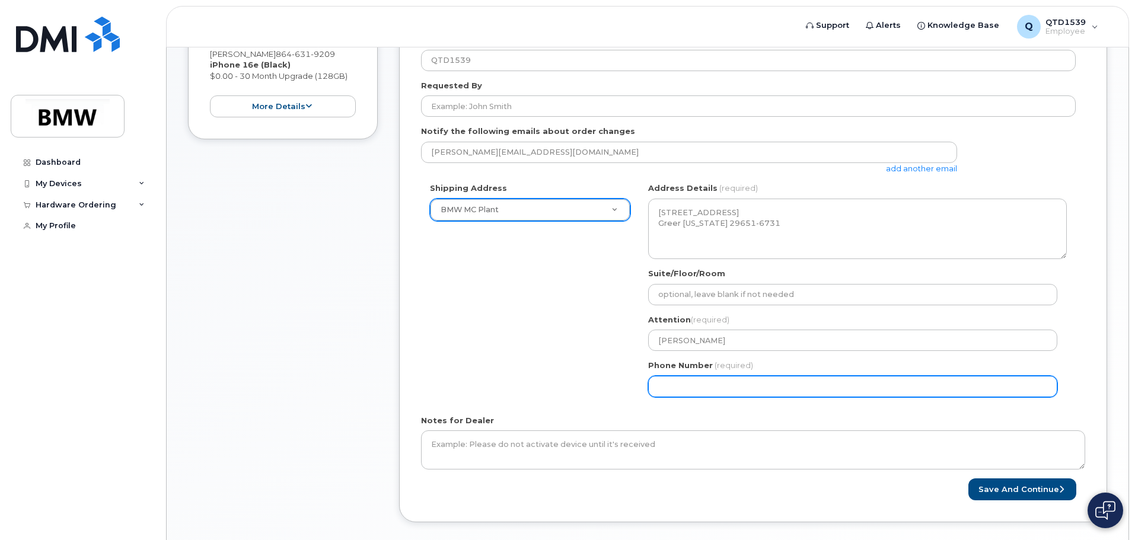
type input "8643546823"
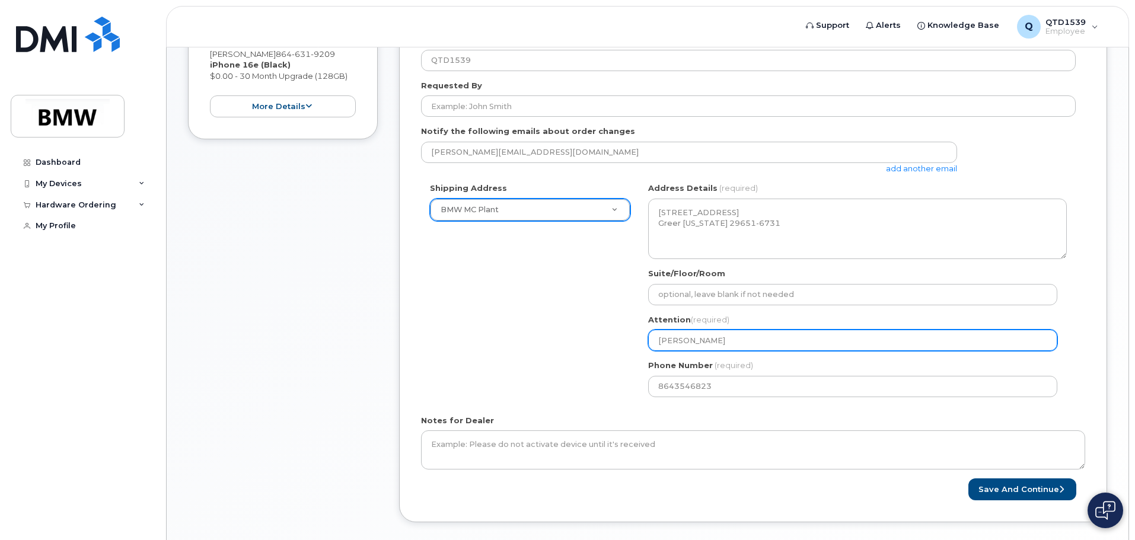
select select
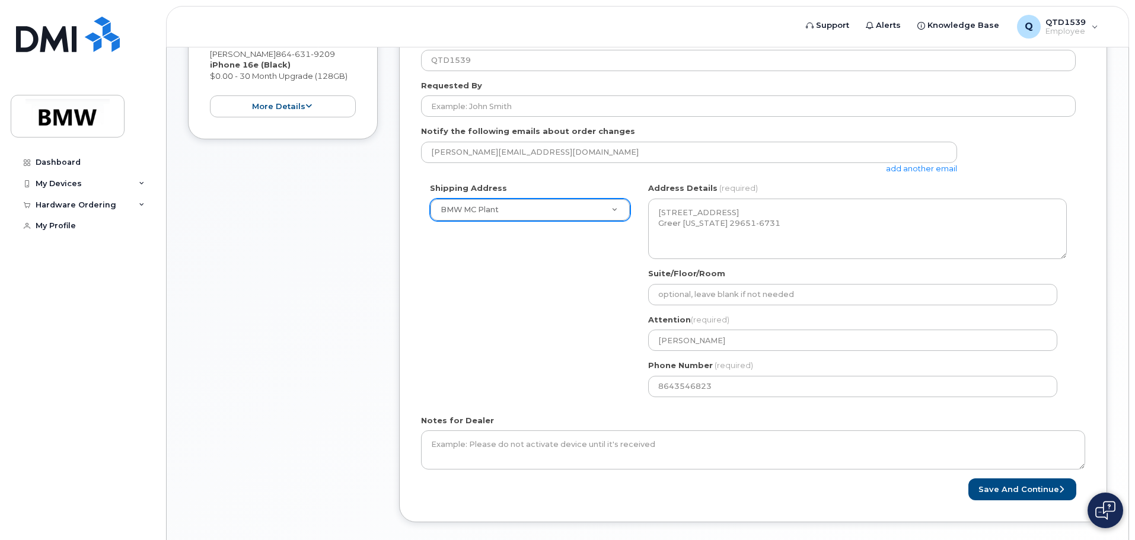
click at [564, 333] on div "Shipping Address BMW MC Plant New Address BMW MC Plant BMW North America Financ…" at bounding box center [748, 294] width 654 height 223
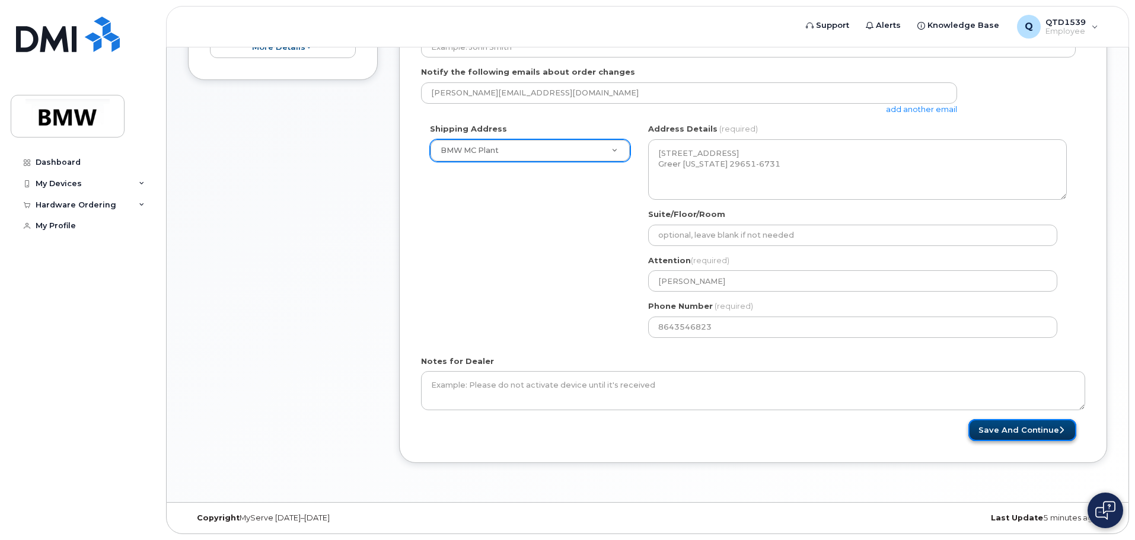
click at [1005, 430] on button "Save and Continue" at bounding box center [1022, 430] width 108 height 22
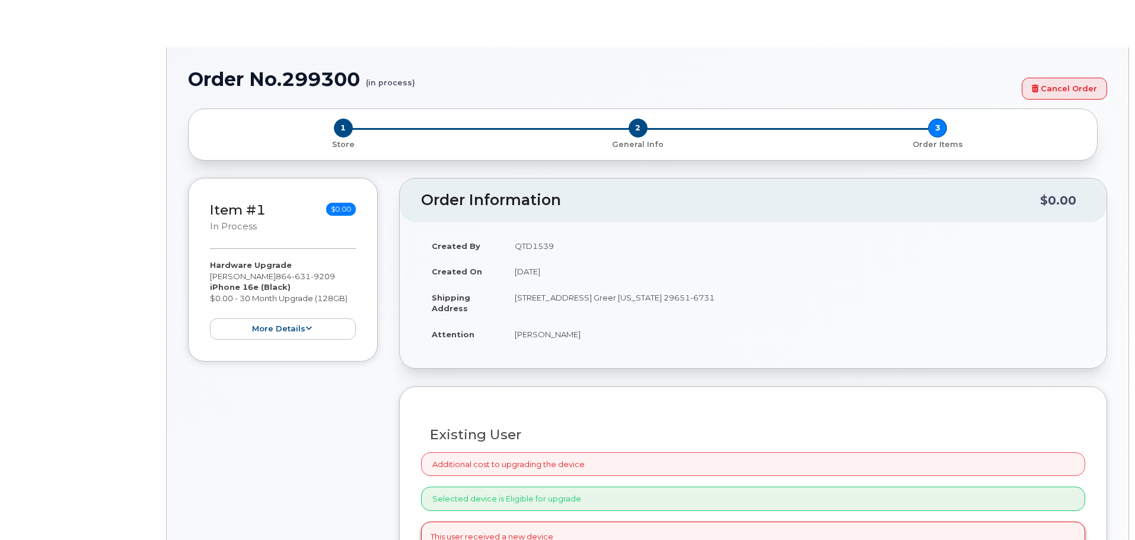
select select "2665291"
type input "1902973"
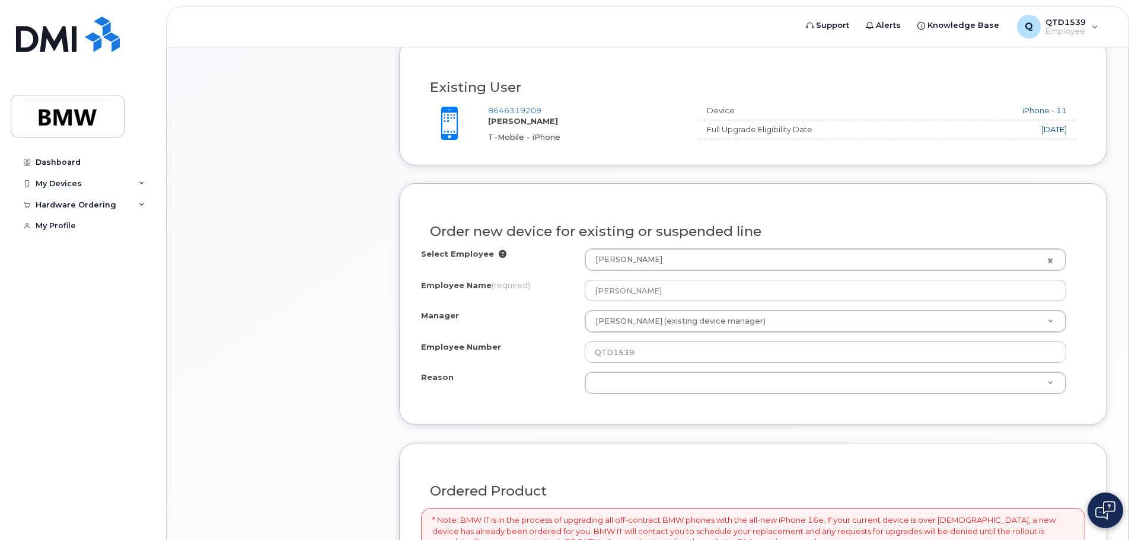
scroll to position [415, 0]
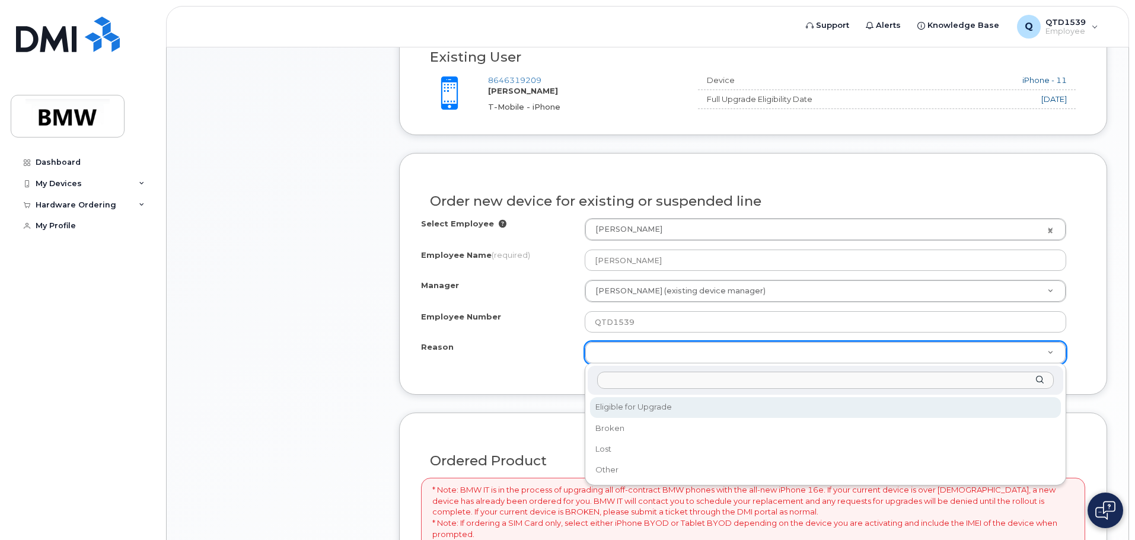
select select "eligible_for_upgrade"
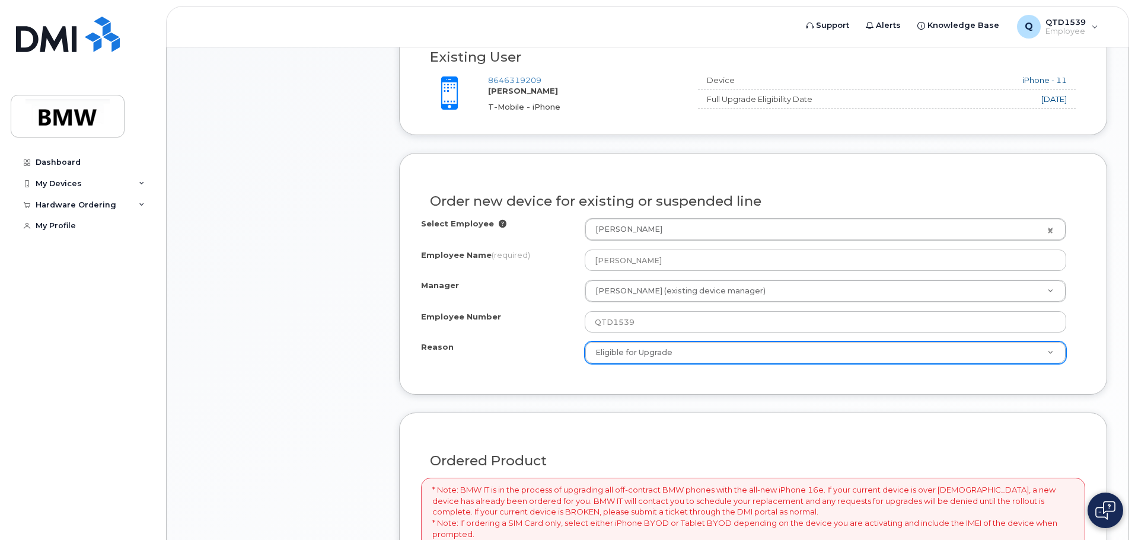
click at [369, 278] on div "Item #1 in process $0.00 Hardware Upgrade Benjamin Puetter 864 631 9209 iPhone …" at bounding box center [283, 322] width 190 height 1045
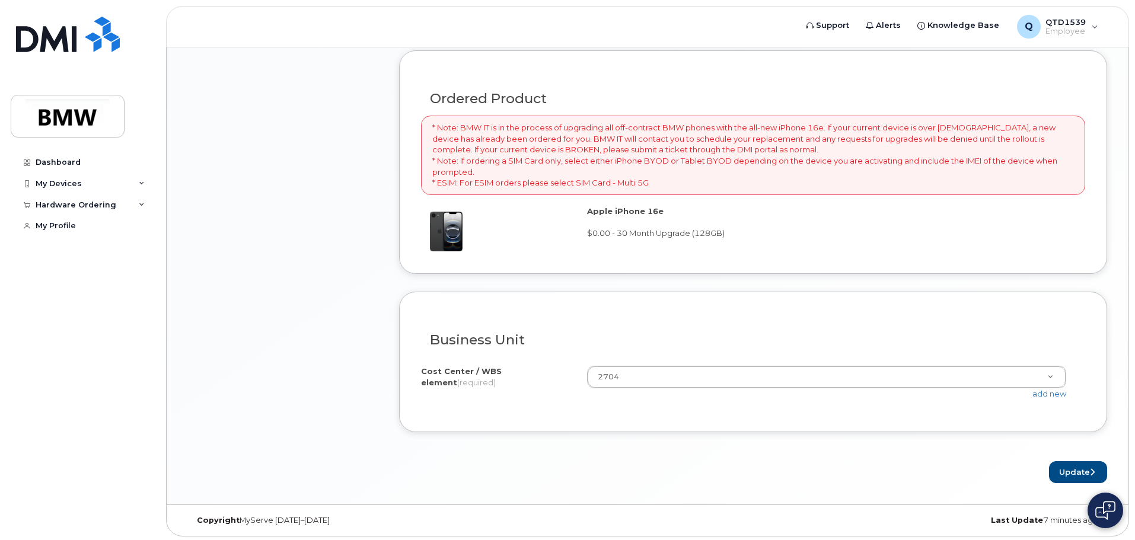
scroll to position [780, 0]
click at [1070, 468] on button "Update" at bounding box center [1078, 470] width 58 height 22
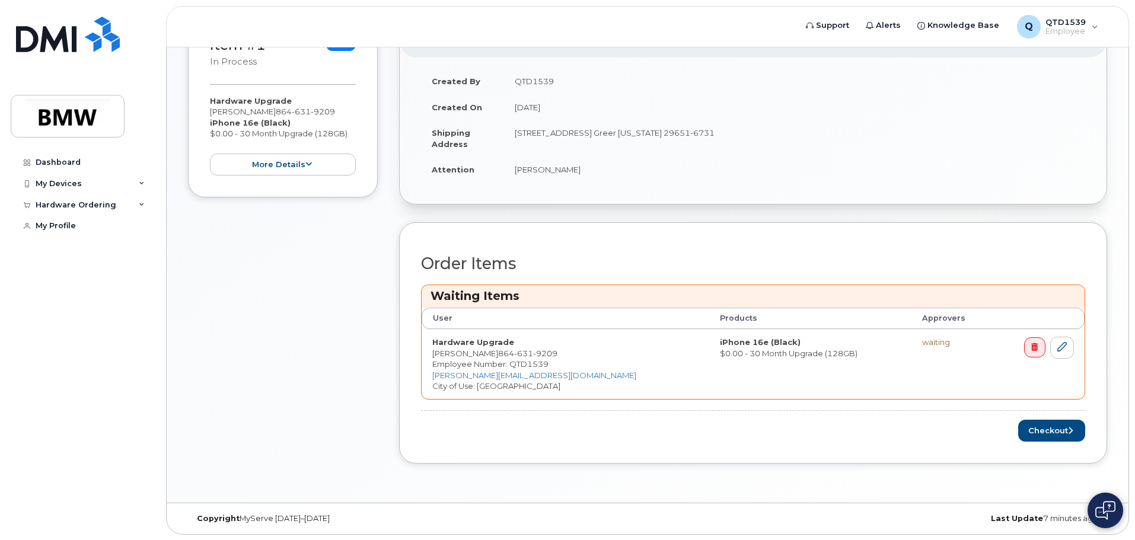
scroll to position [253, 0]
click at [1046, 429] on button "Checkout" at bounding box center [1051, 430] width 67 height 22
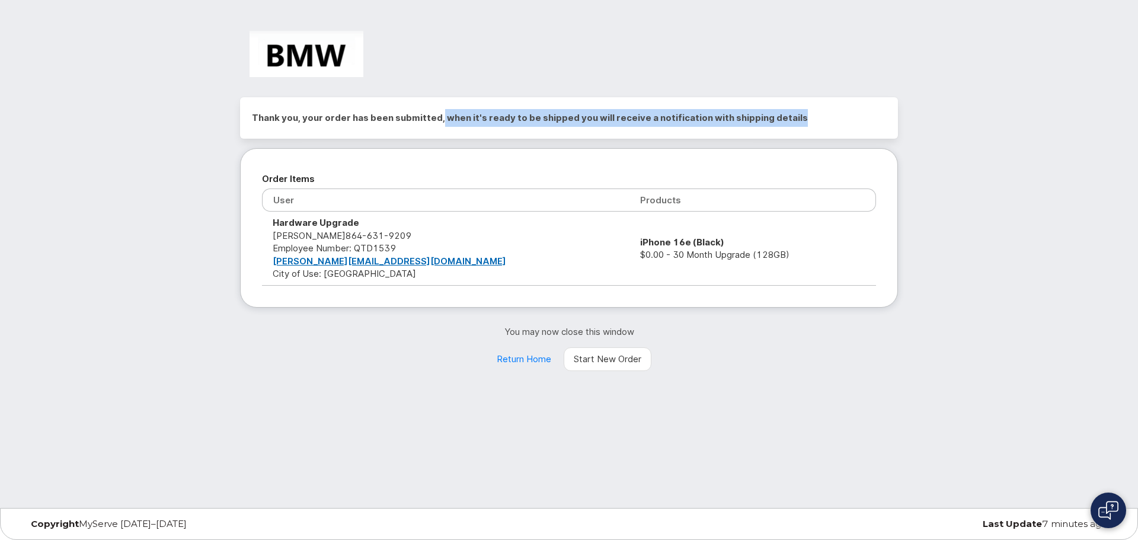
drag, startPoint x: 439, startPoint y: 117, endPoint x: 821, endPoint y: 131, distance: 382.0
click at [817, 131] on div "Thank you, your order has been submitted, when it's ready to be shipped you wil…" at bounding box center [569, 117] width 658 height 41
click at [821, 131] on div "Thank you, your order has been submitted, when it's ready to be shipped you wil…" at bounding box center [569, 117] width 658 height 41
drag, startPoint x: 571, startPoint y: 115, endPoint x: 813, endPoint y: 122, distance: 242.0
click at [813, 122] on h2 "Thank you, your order has been submitted, when it's ready to be shipped you wil…" at bounding box center [569, 118] width 634 height 18
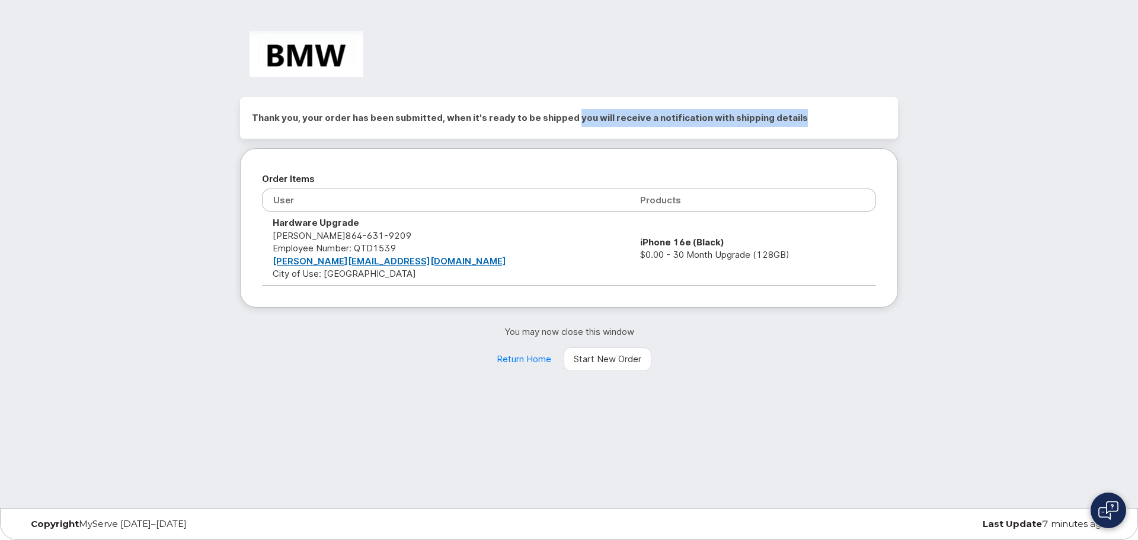
click at [813, 122] on h2 "Thank you, your order has been submitted, when it's ready to be shipped you wil…" at bounding box center [569, 118] width 634 height 18
click at [669, 455] on div "Thank you, your order has been submitted, when it's ready to be shipped you wil…" at bounding box center [569, 254] width 1138 height 508
drag, startPoint x: 519, startPoint y: 359, endPoint x: 408, endPoint y: 245, distance: 158.9
click at [519, 359] on link "Return Home" at bounding box center [524, 359] width 75 height 24
